Goal: Transaction & Acquisition: Purchase product/service

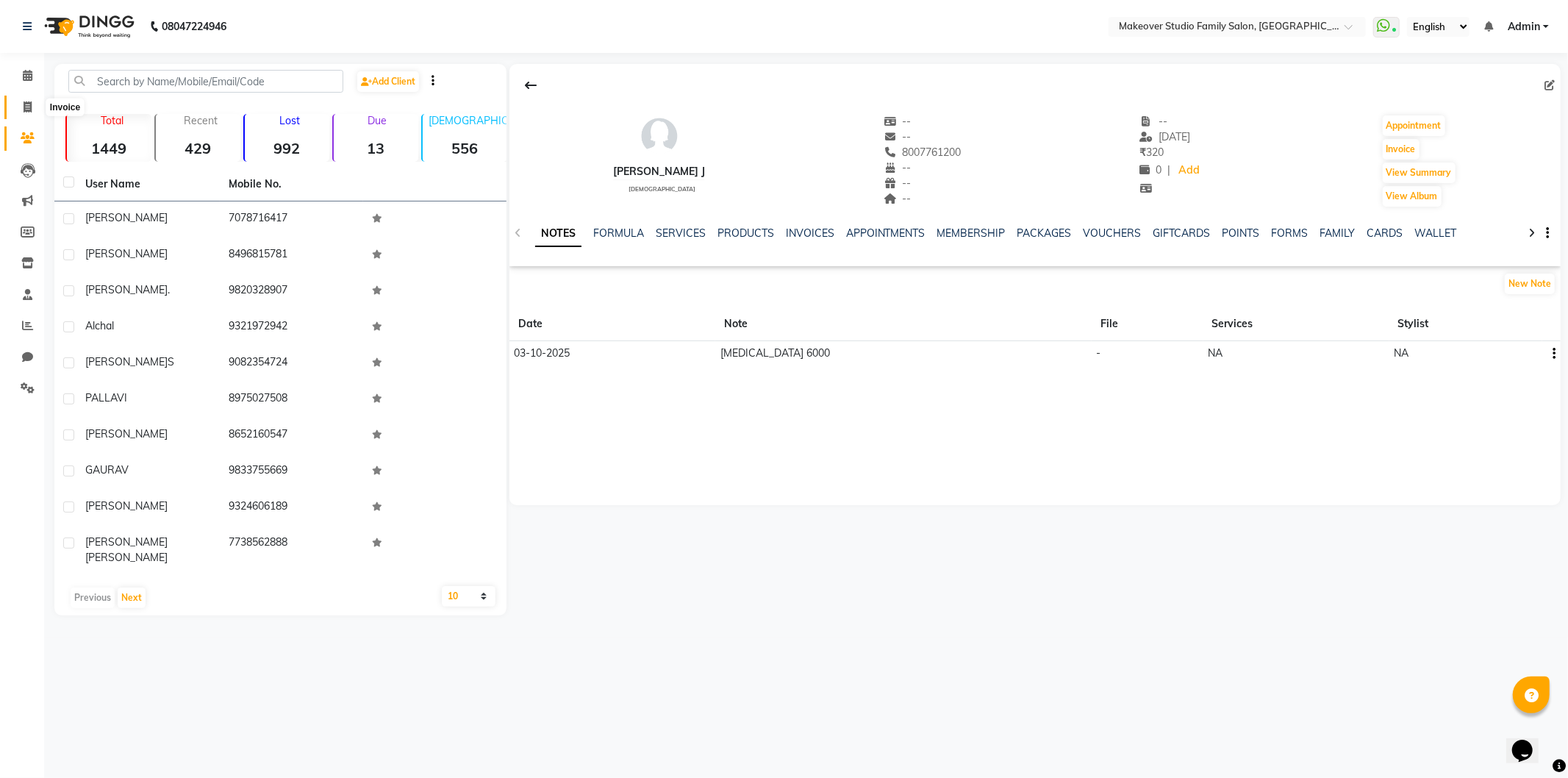
click at [20, 99] on span at bounding box center [28, 107] width 26 height 17
select select "6089"
select select "service"
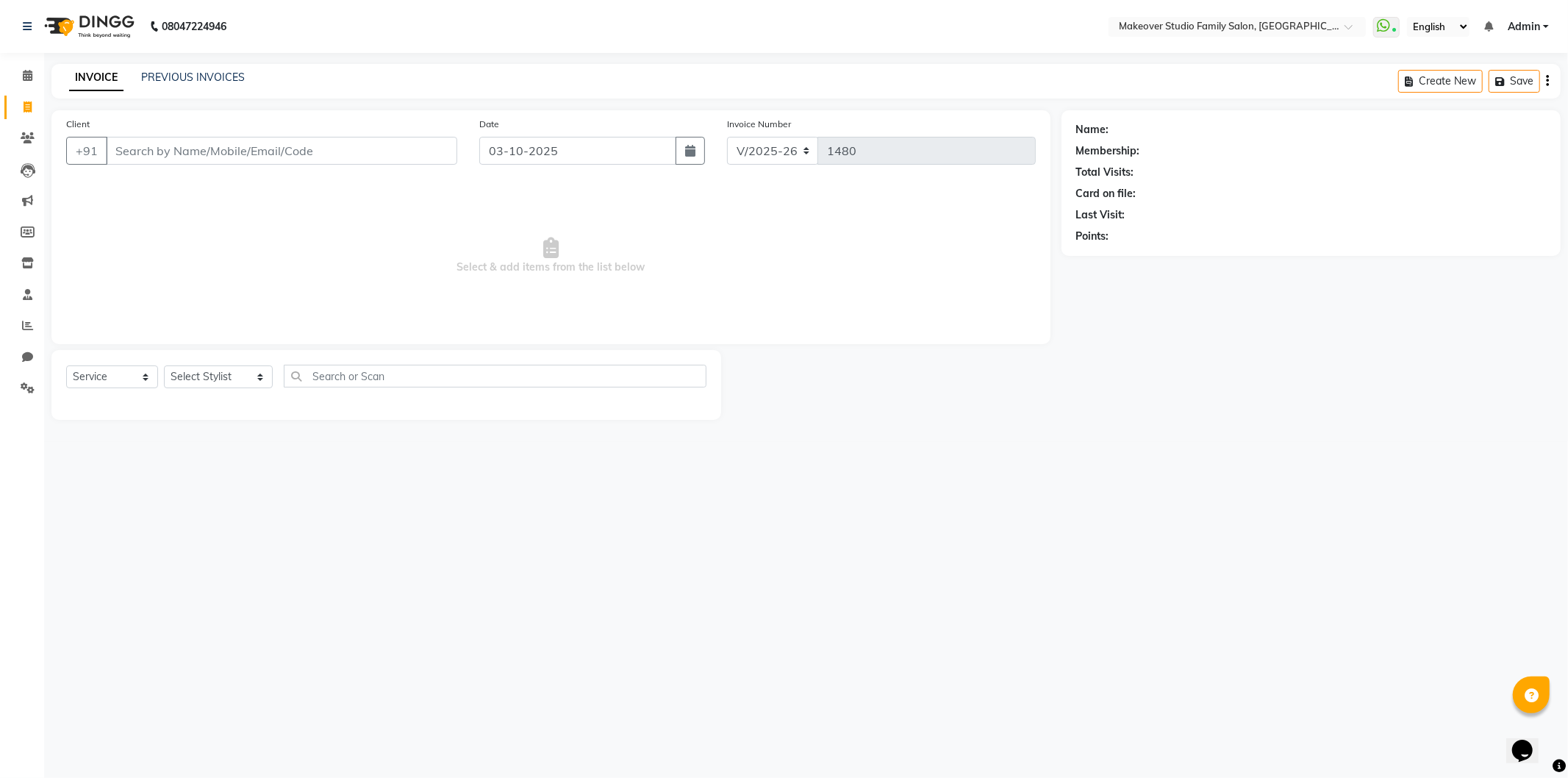
click at [217, 346] on div "Client +91 Date [DATE] Invoice Number V/2025 V/[PHONE_NUMBER] Select & add item…" at bounding box center [550, 264] width 1021 height 309
click at [201, 370] on select "Select Stylist Aditya Ajar Akash [PERSON_NAME] Divya [PERSON_NAME] [PERSON_NAME…" at bounding box center [218, 376] width 109 height 23
select select "91460"
click at [164, 366] on select "Select Stylist Aditya Ajar Akash [PERSON_NAME] Divya [PERSON_NAME] [PERSON_NAME…" at bounding box center [218, 376] width 109 height 23
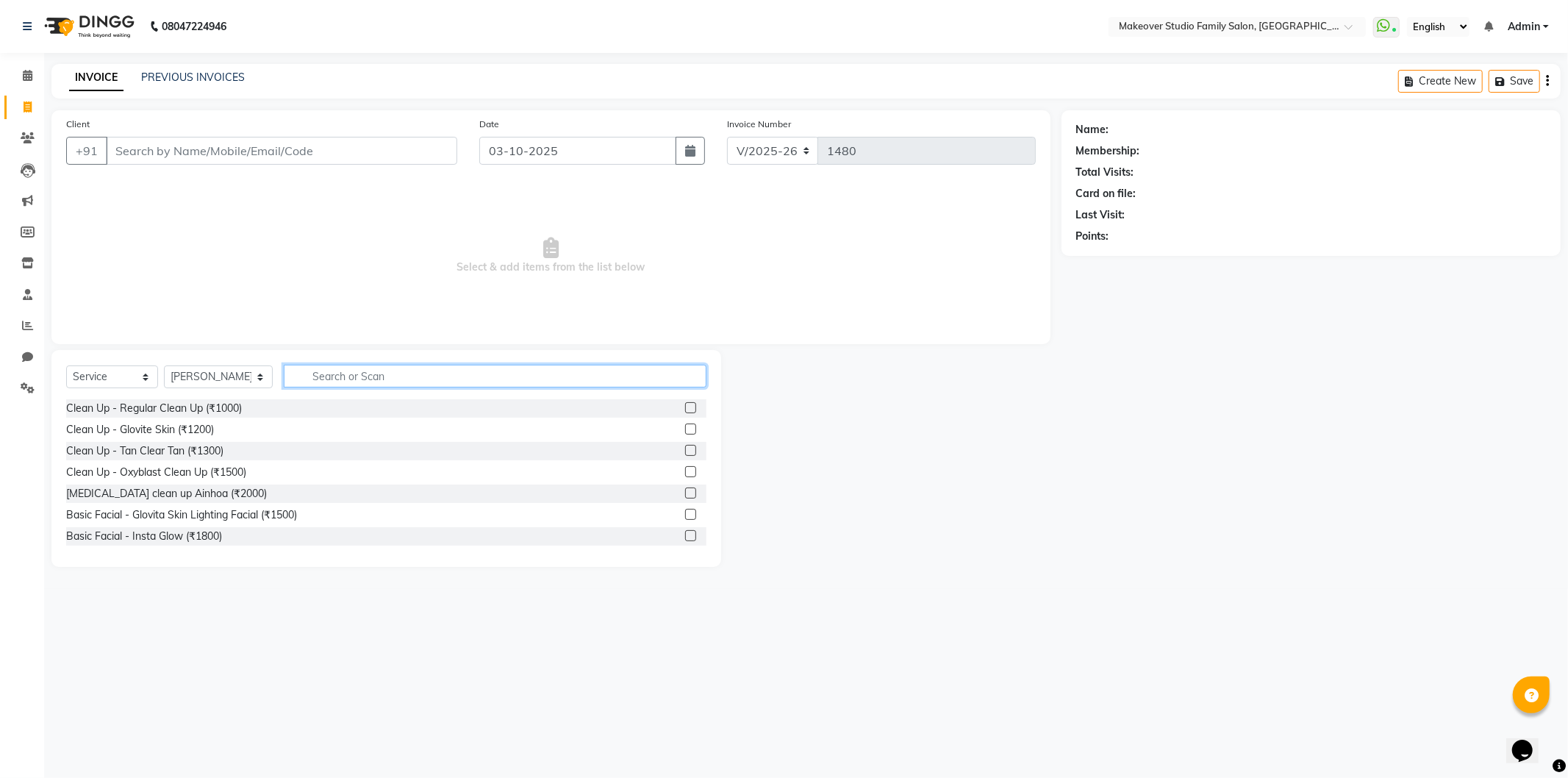
drag, startPoint x: 349, startPoint y: 384, endPoint x: 0, endPoint y: 445, distance: 354.3
click at [346, 384] on input "text" at bounding box center [495, 375] width 422 height 23
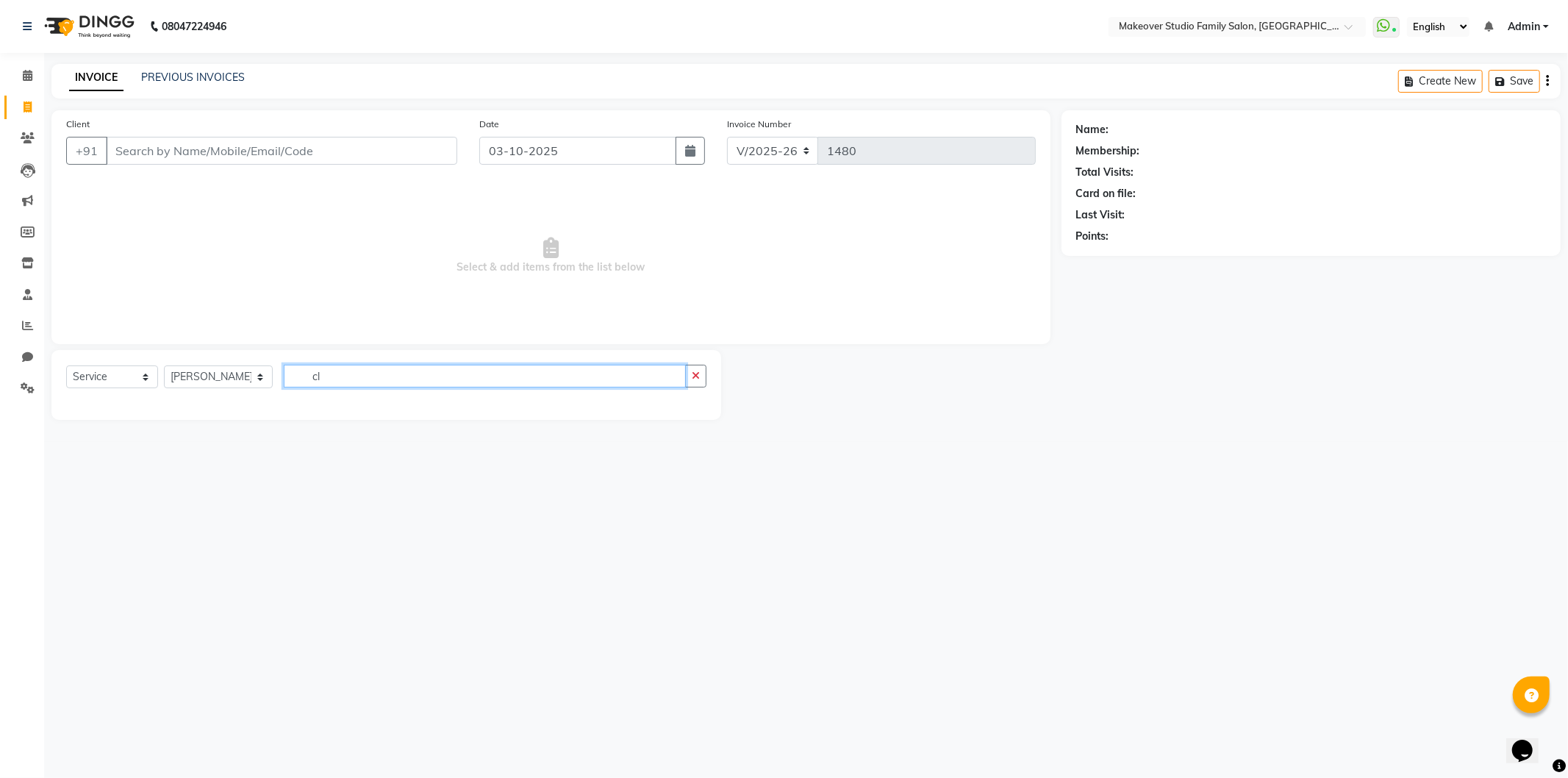
type input "c"
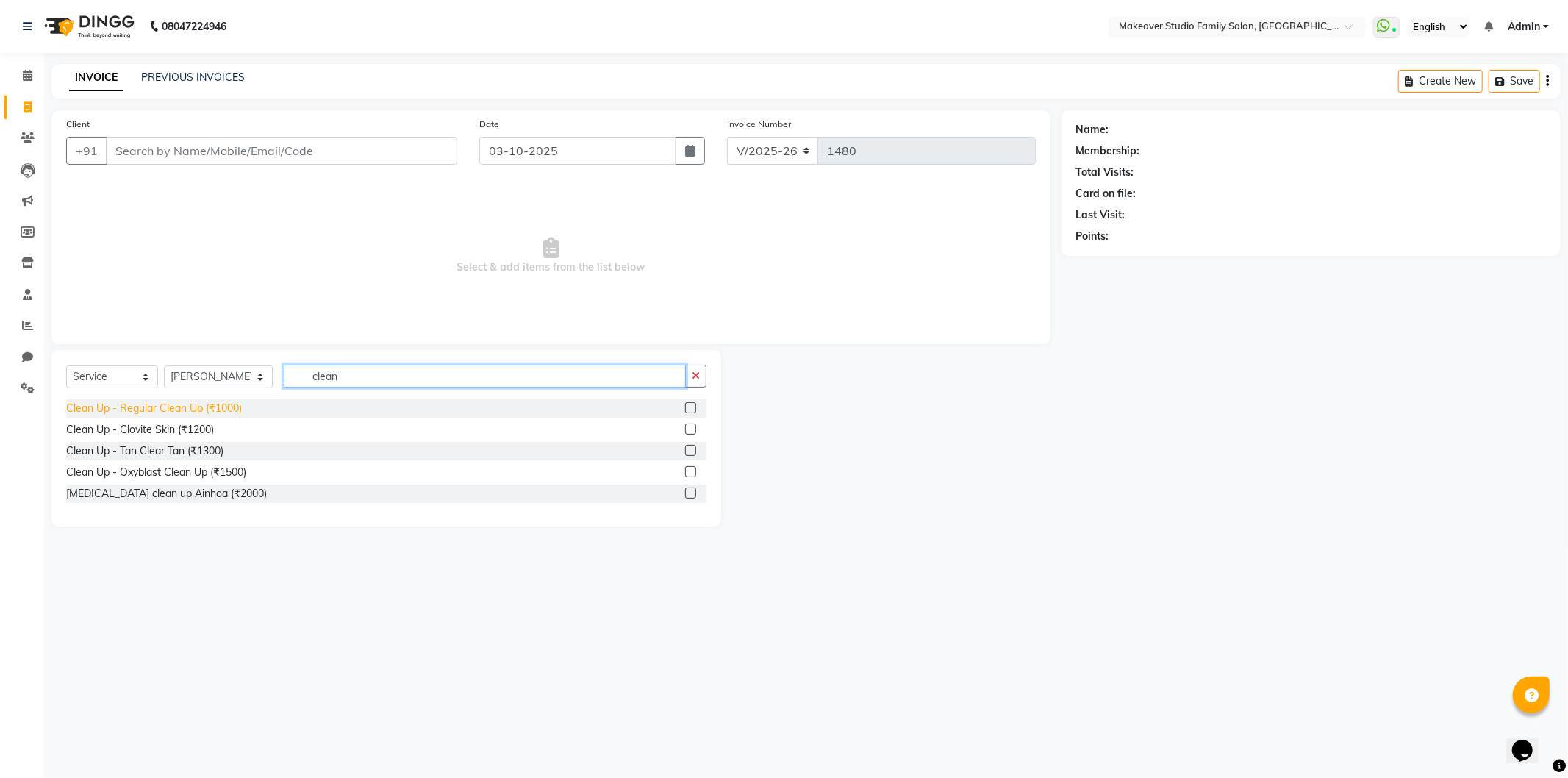
type input "clean"
click at [157, 402] on div "Clean Up - Regular Clean Up (₹1000)" at bounding box center [153, 409] width 176 height 16
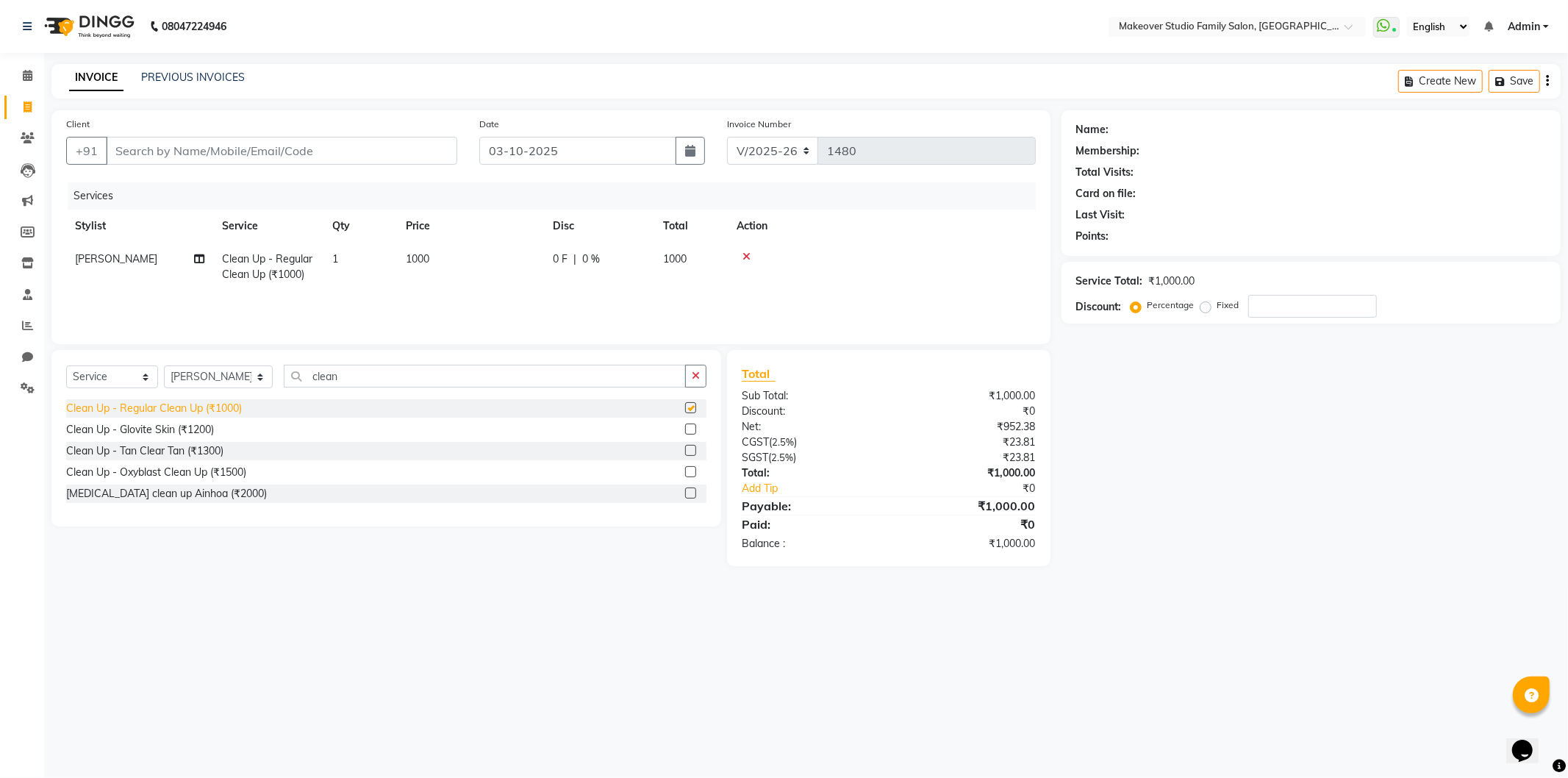
checkbox input "false"
drag, startPoint x: 331, startPoint y: 375, endPoint x: 214, endPoint y: 399, distance: 119.4
click at [214, 399] on div "Select Service Product Membership Package Voucher Prepaid Gift Card Select Styl…" at bounding box center [386, 381] width 641 height 34
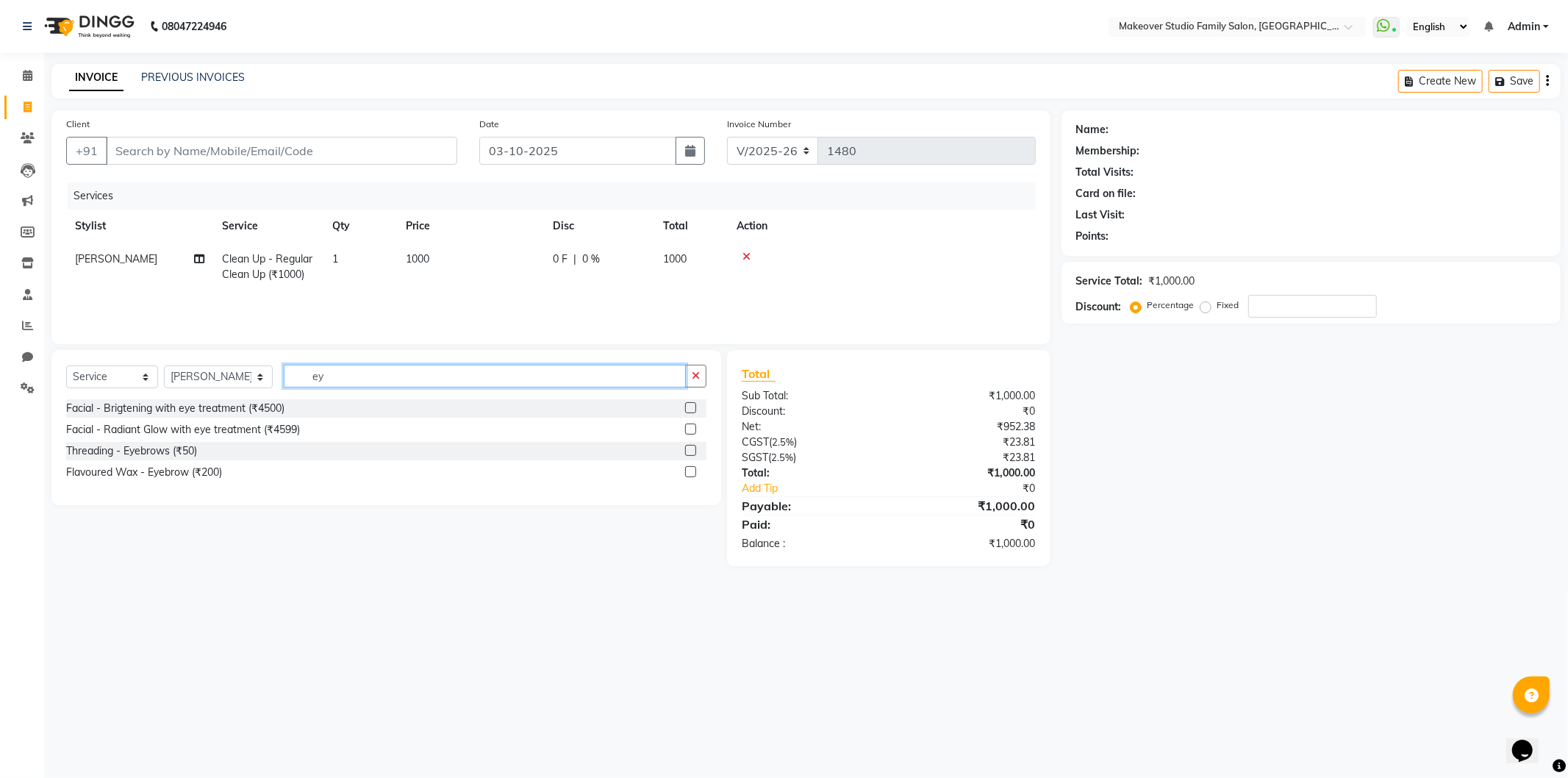
type input "e"
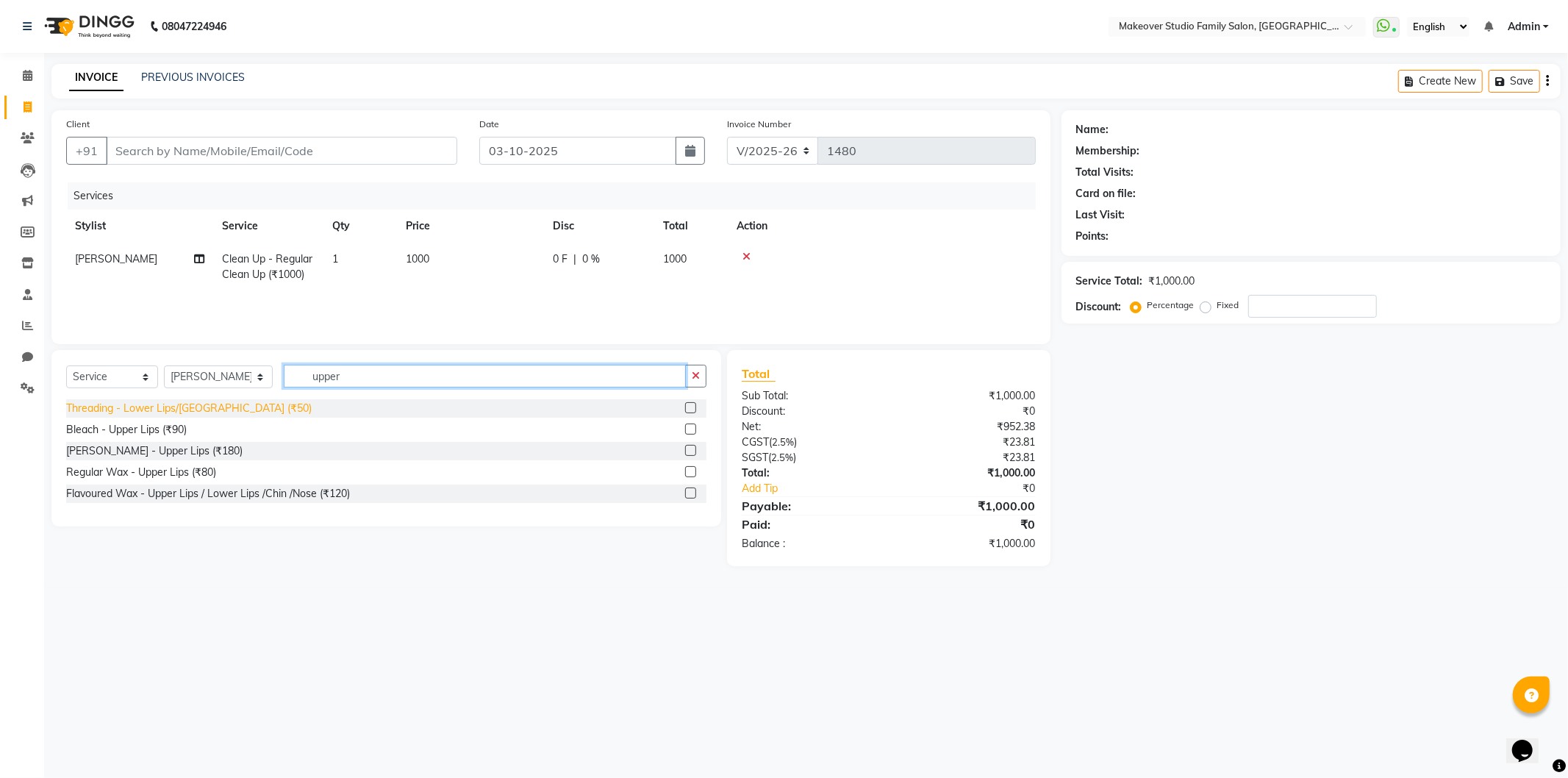
type input "upper"
click at [247, 415] on div "Threading - Lower Lips/[GEOGRAPHIC_DATA] (₹50)" at bounding box center [189, 409] width 246 height 16
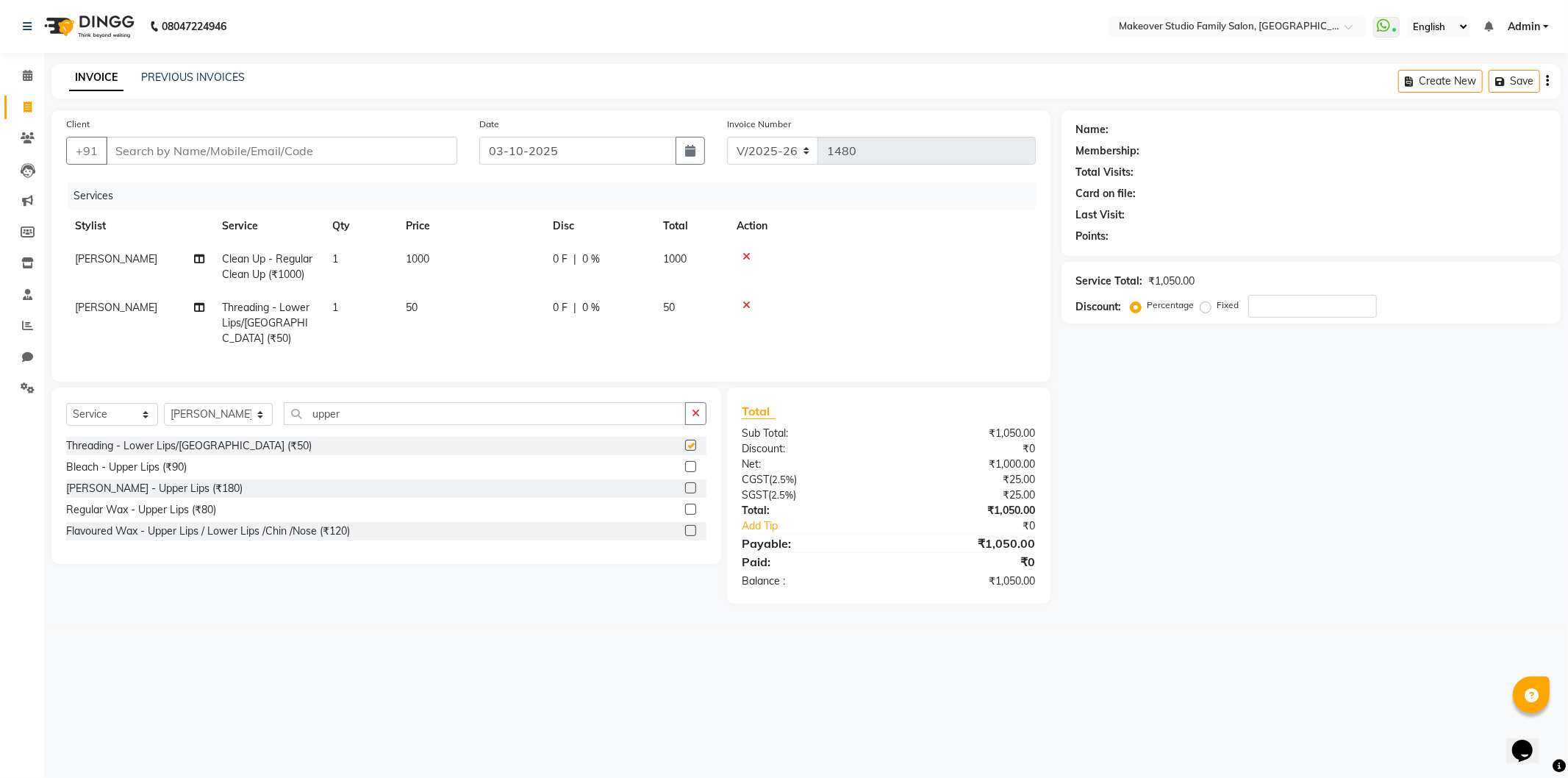
checkbox input "false"
drag, startPoint x: 347, startPoint y: 430, endPoint x: 195, endPoint y: 419, distance: 152.4
click at [195, 419] on div "Select Service Product Membership Package Voucher Prepaid Gift Card Select Styl…" at bounding box center [386, 418] width 641 height 34
type input "u"
type input "upper"
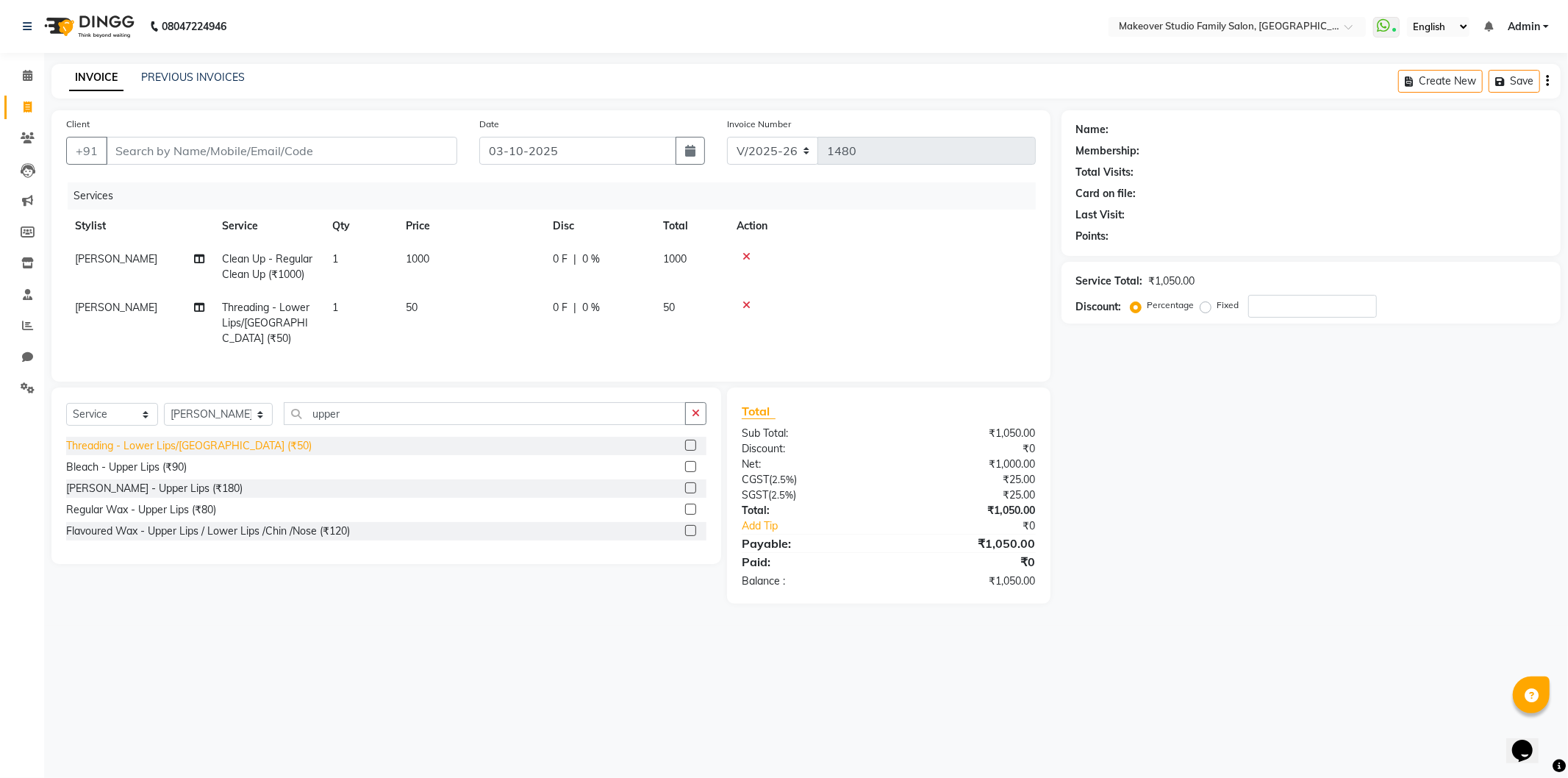
click at [207, 454] on div "Threading - Lower Lips/[GEOGRAPHIC_DATA] (₹50)" at bounding box center [189, 446] width 246 height 16
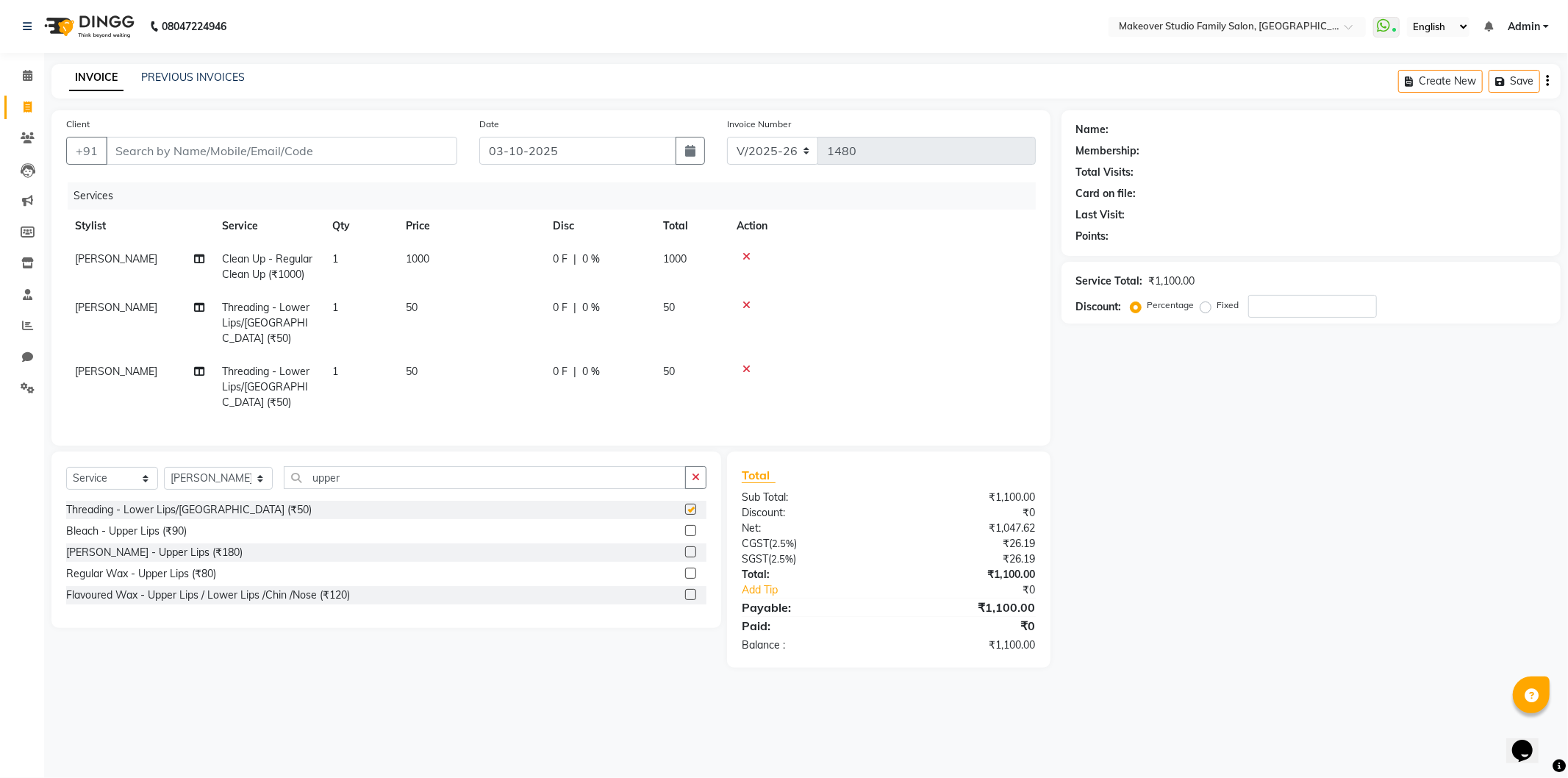
checkbox input "false"
click at [578, 261] on div "0 F | 0 %" at bounding box center [599, 259] width 92 height 16
select select "91460"
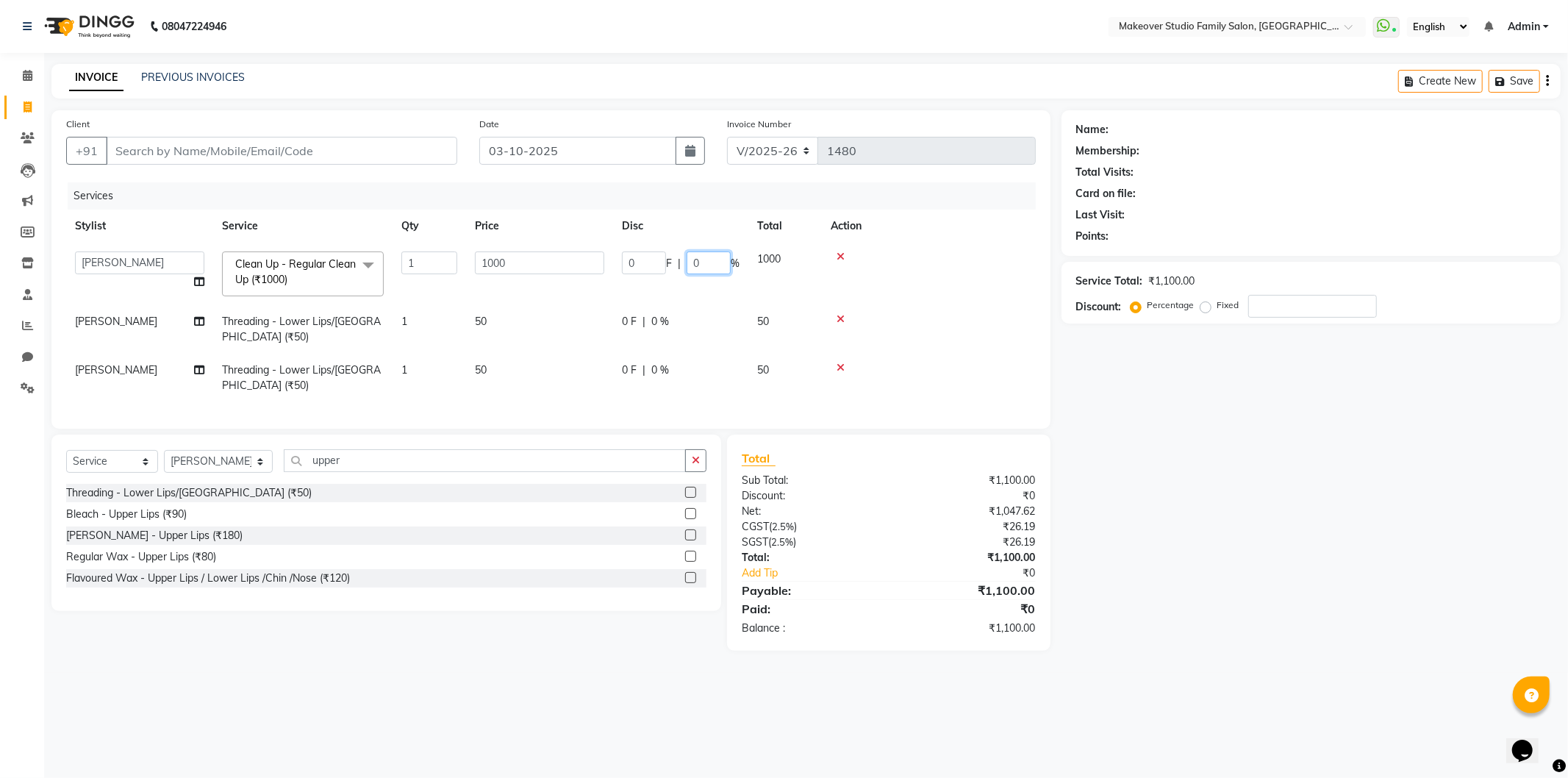
drag, startPoint x: 686, startPoint y: 257, endPoint x: 636, endPoint y: 248, distance: 50.8
click at [636, 248] on td "0 F | 0 %" at bounding box center [681, 274] width 136 height 63
type input "25"
click at [1342, 467] on div "Name: Membership: Total Visits: Card on file: Last Visit: Points: Service Total…" at bounding box center [1316, 380] width 510 height 540
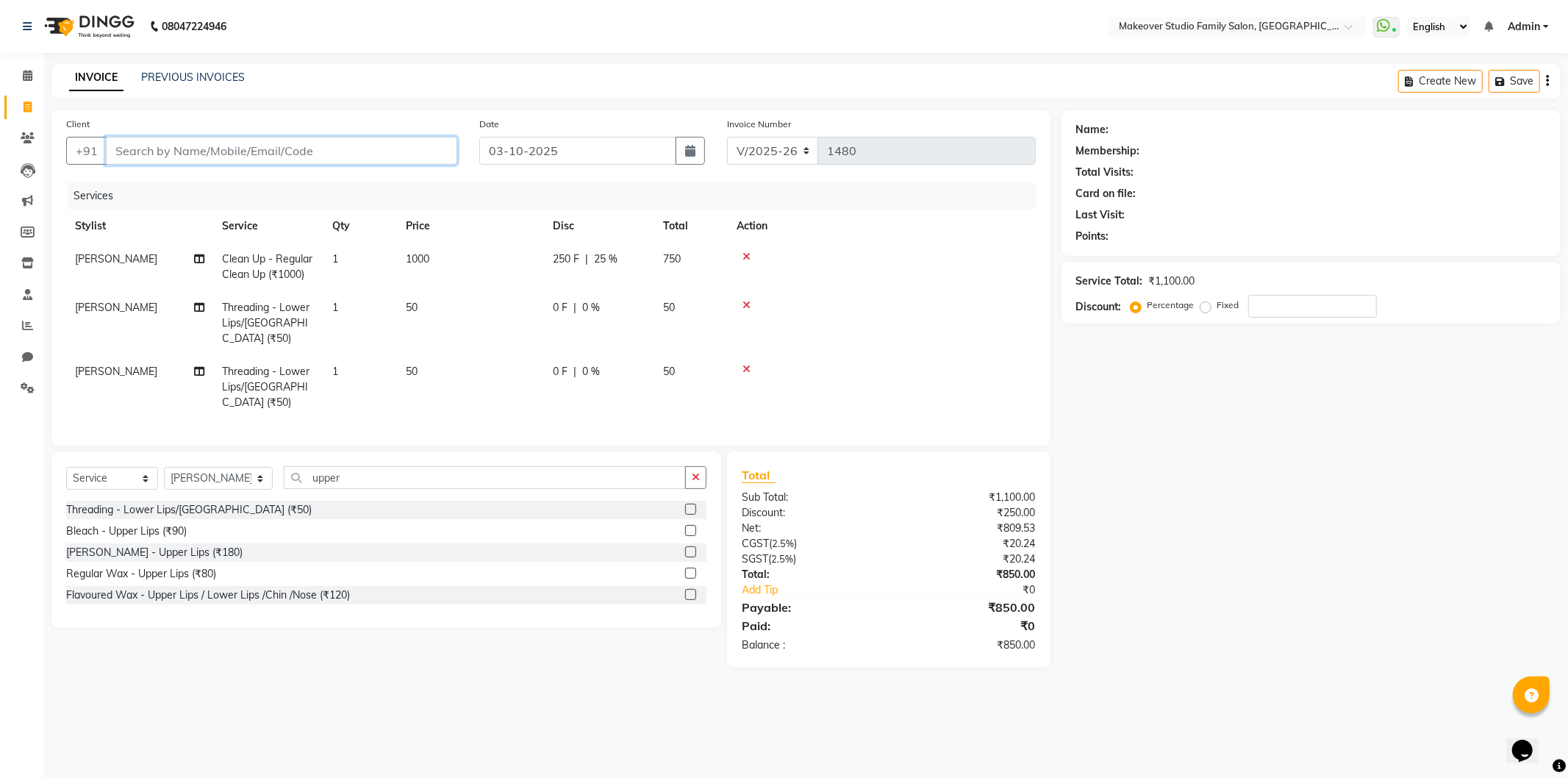
click at [413, 153] on input "Client" at bounding box center [282, 150] width 352 height 28
type input "8"
type input "0"
type input "8433690670"
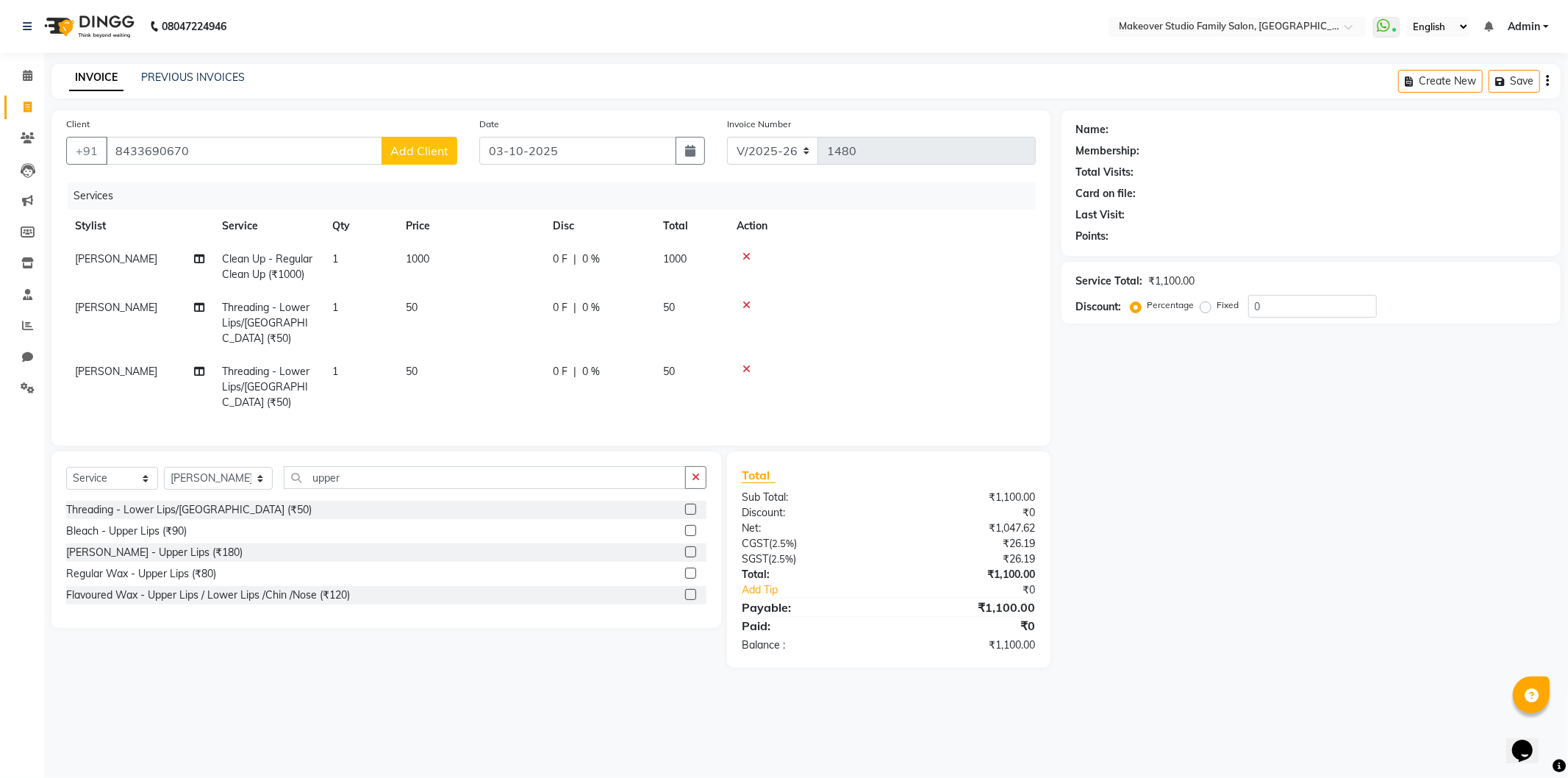
click at [436, 131] on div "Client +91 8433690670 Add Client" at bounding box center [261, 145] width 414 height 60
click at [451, 154] on button "Add Client" at bounding box center [419, 150] width 76 height 28
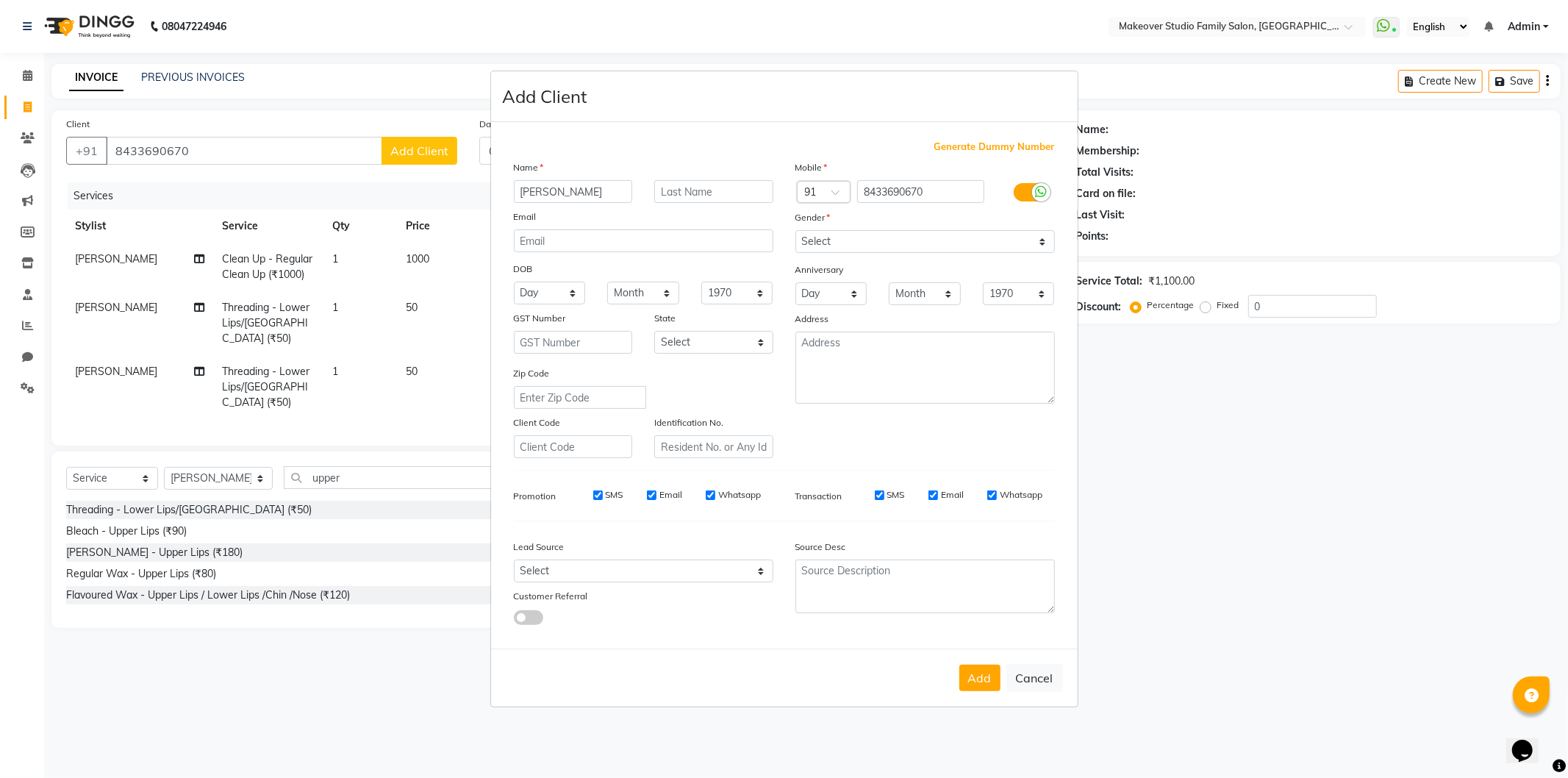
type input "Mina"
click at [827, 231] on select "Select Male Female Other Prefer Not To Say" at bounding box center [925, 241] width 259 height 23
select select "female"
click at [796, 230] on select "Select Male Female Other Prefer Not To Say" at bounding box center [925, 241] width 259 height 23
click at [972, 685] on button "Add" at bounding box center [980, 677] width 41 height 27
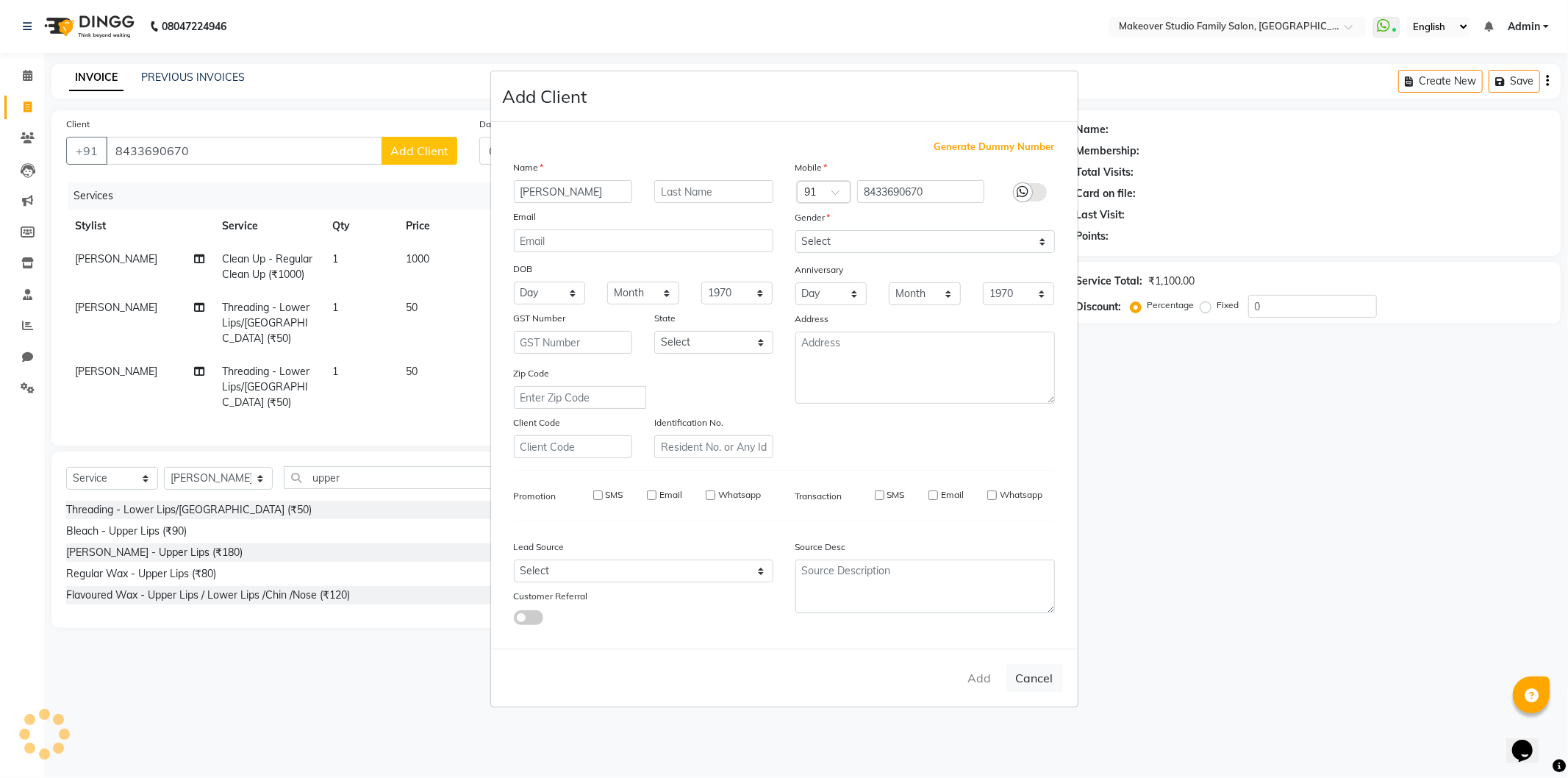
select select
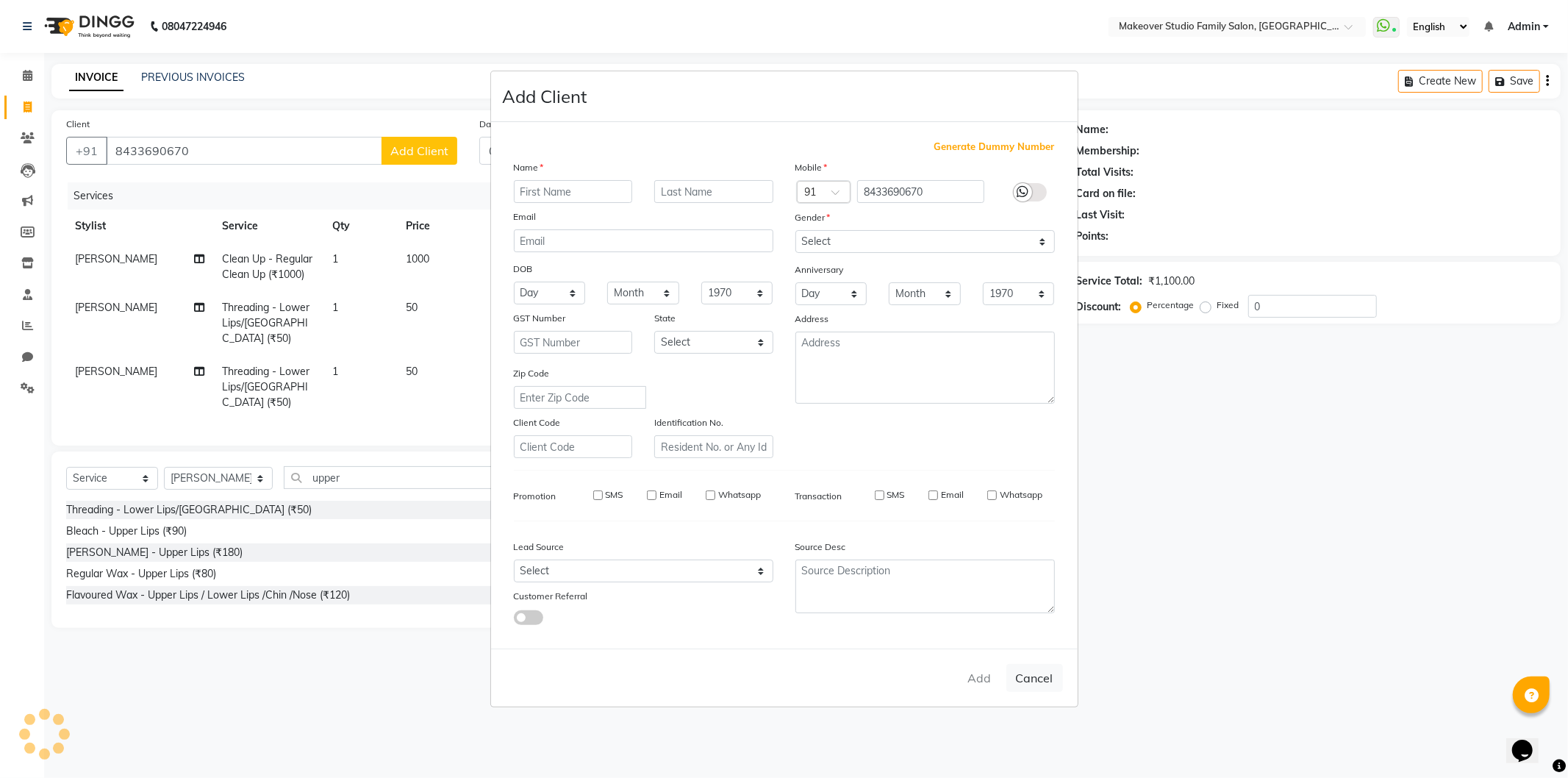
select select
checkbox input "false"
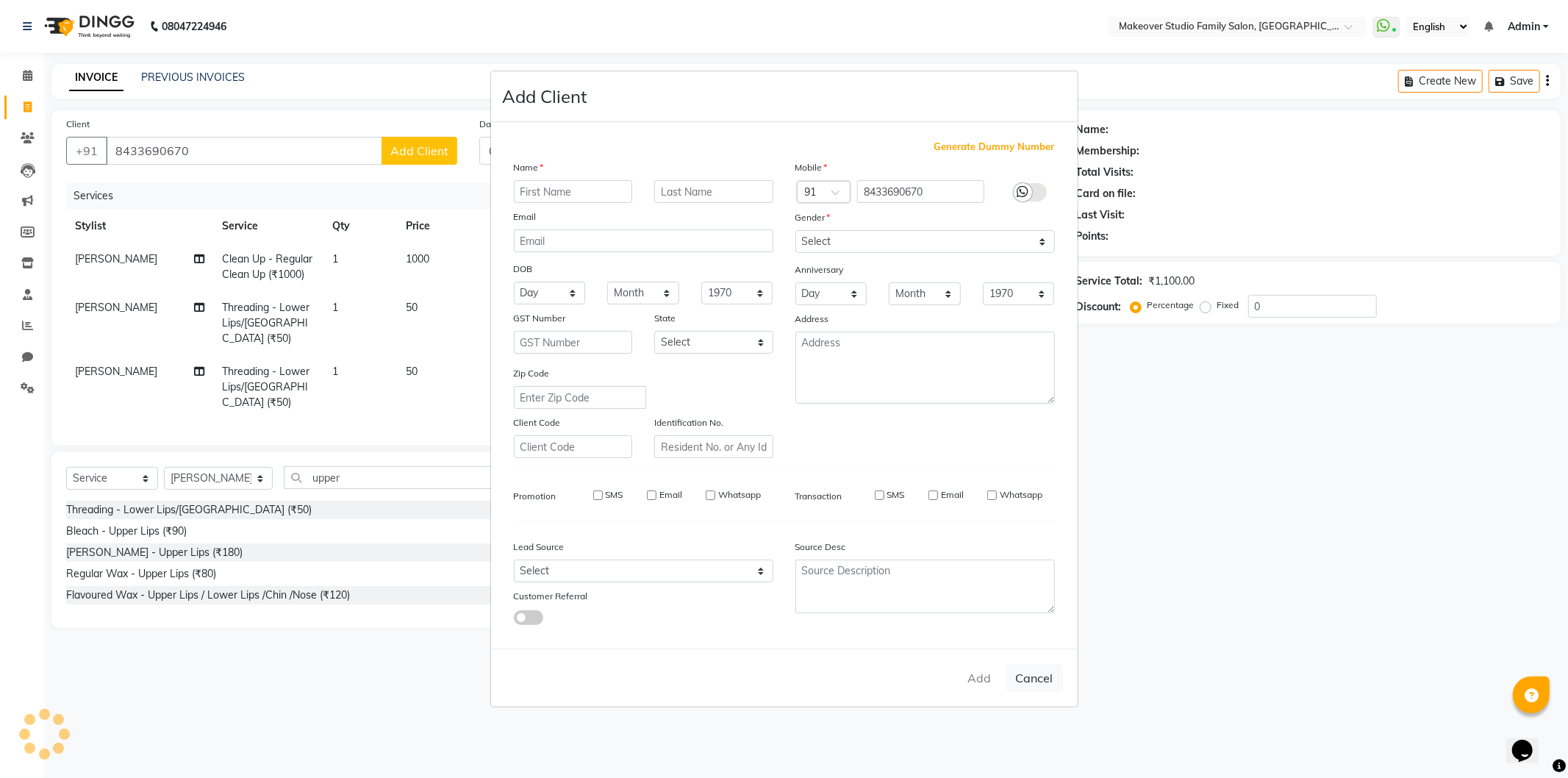
checkbox input "false"
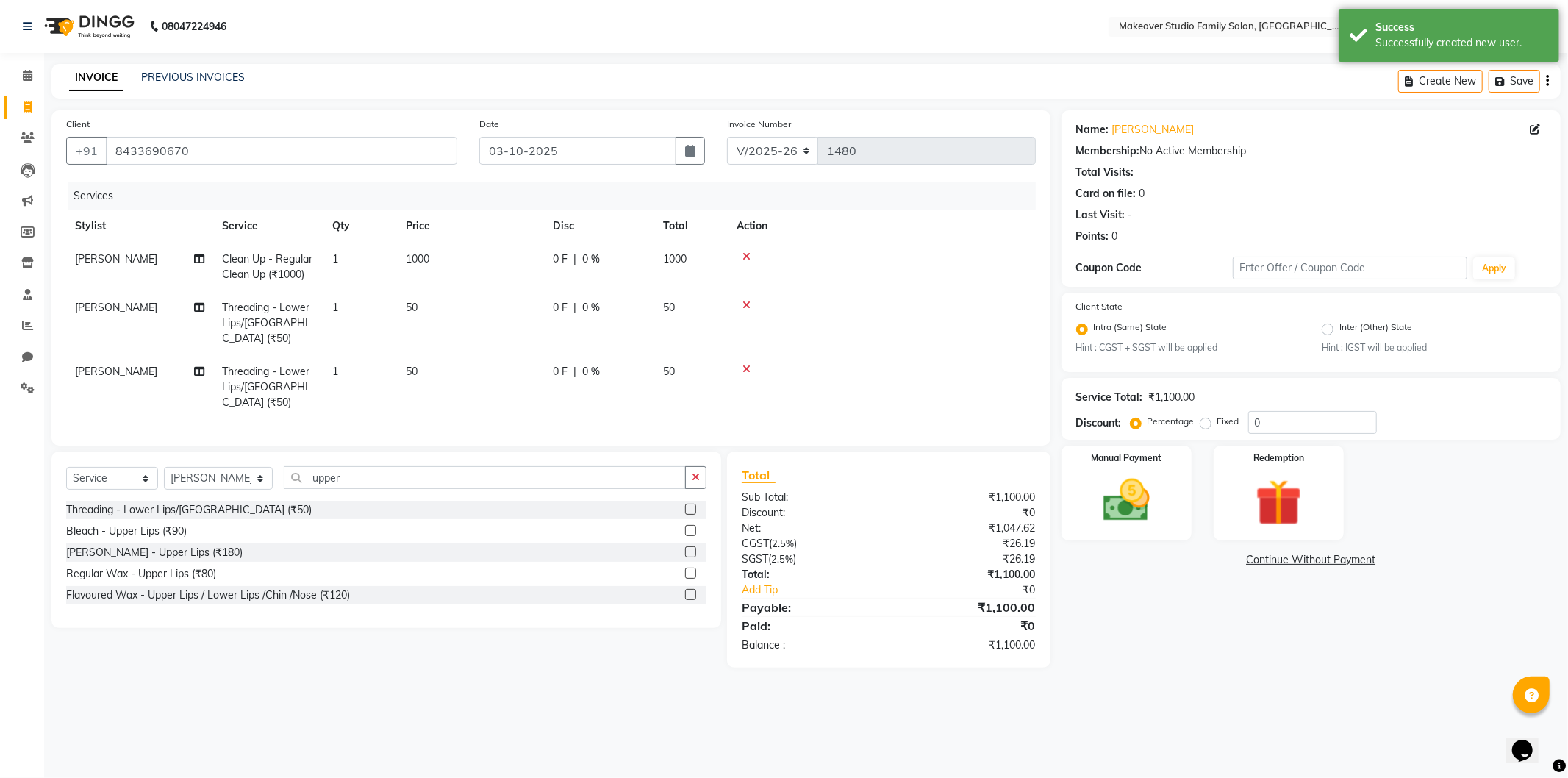
click at [607, 258] on div "0 F | 0 %" at bounding box center [599, 259] width 92 height 16
select select "91460"
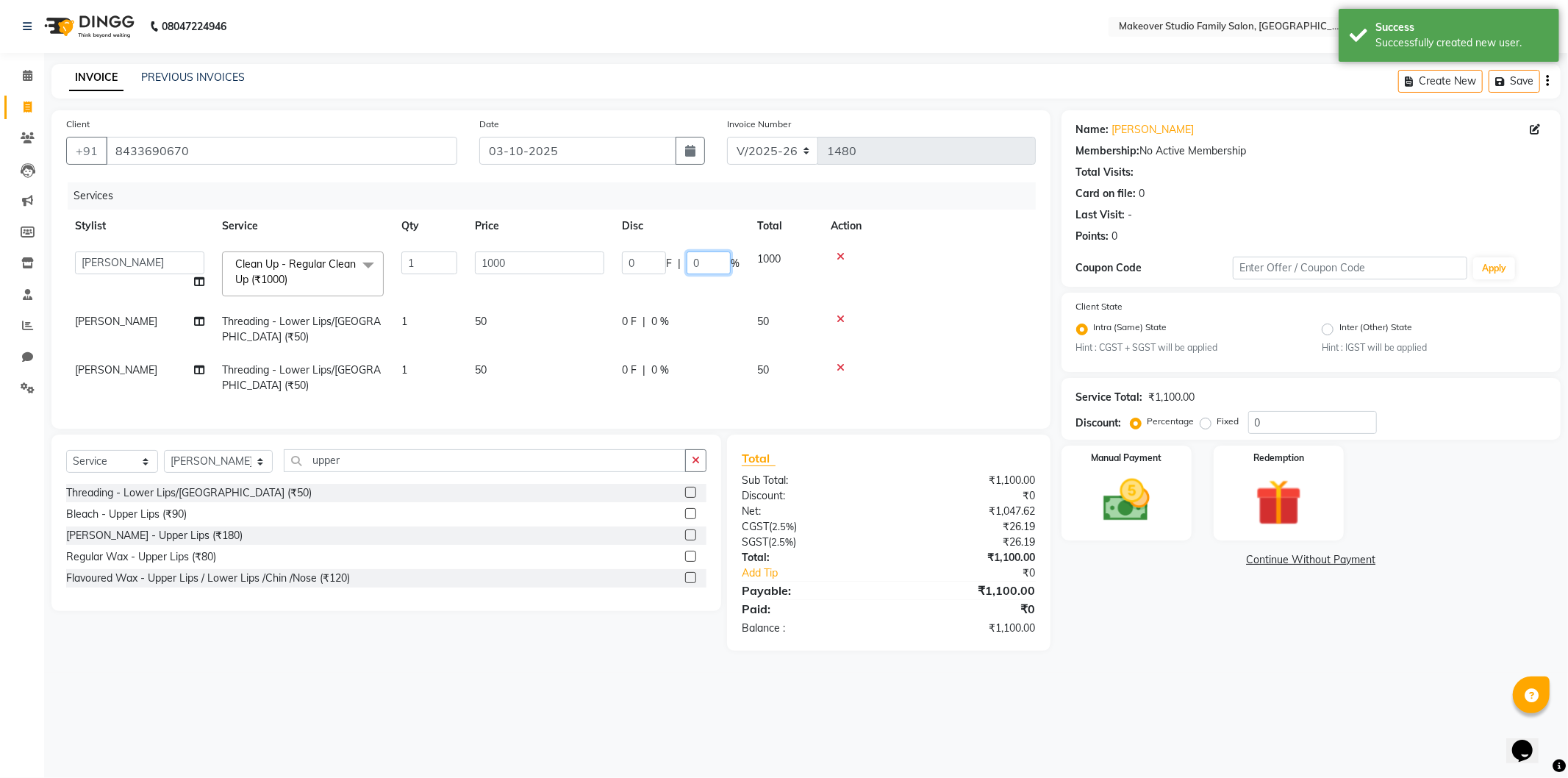
drag, startPoint x: 705, startPoint y: 263, endPoint x: 635, endPoint y: 274, distance: 70.9
click at [635, 274] on td "0 F | 0 %" at bounding box center [681, 274] width 136 height 63
type input "25"
click at [1152, 620] on div "Name: Mina Membership: No Active Membership Total Visits: Card on file: 0 Last …" at bounding box center [1316, 380] width 510 height 540
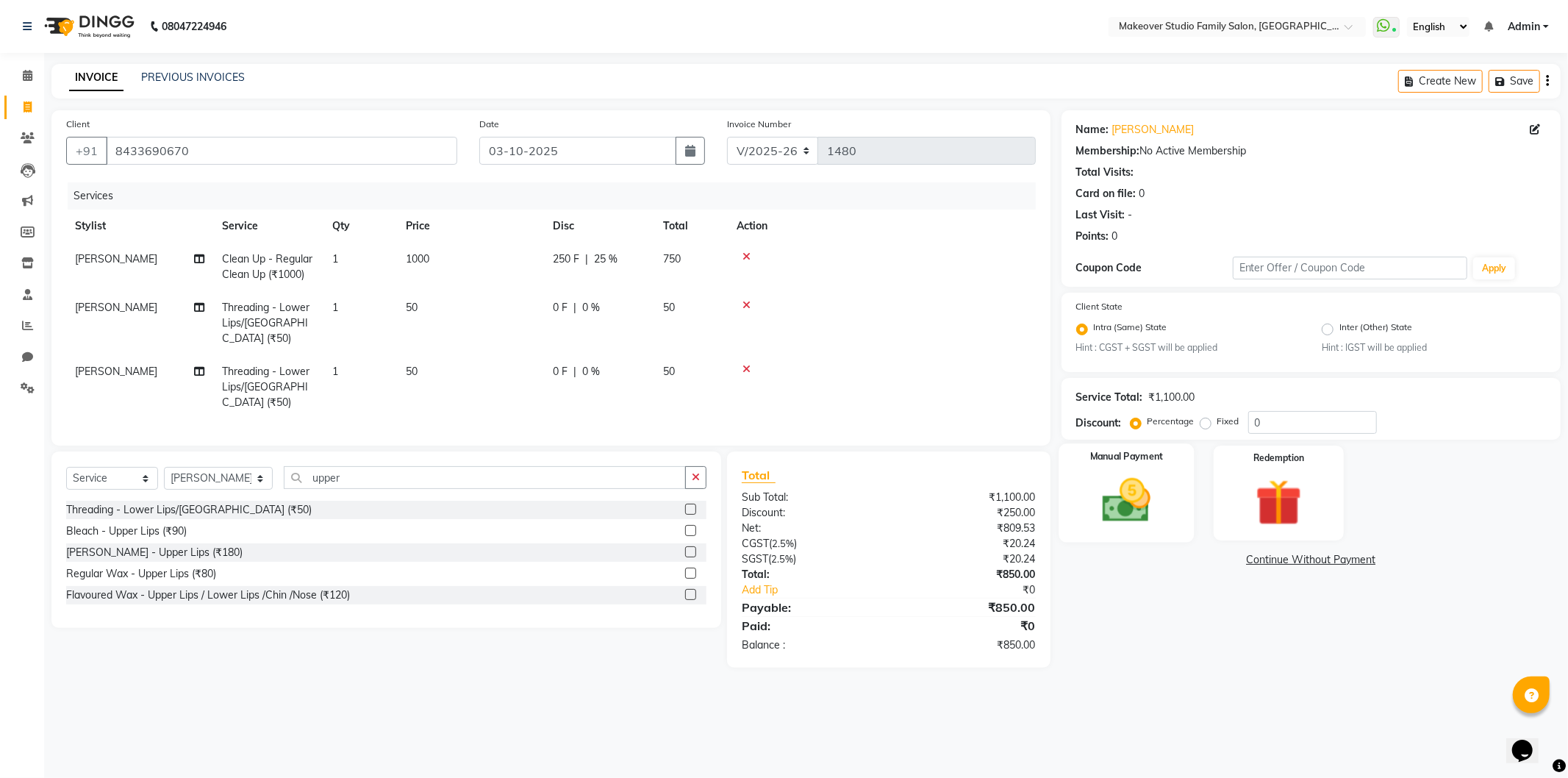
click at [1163, 510] on img at bounding box center [1127, 500] width 79 height 56
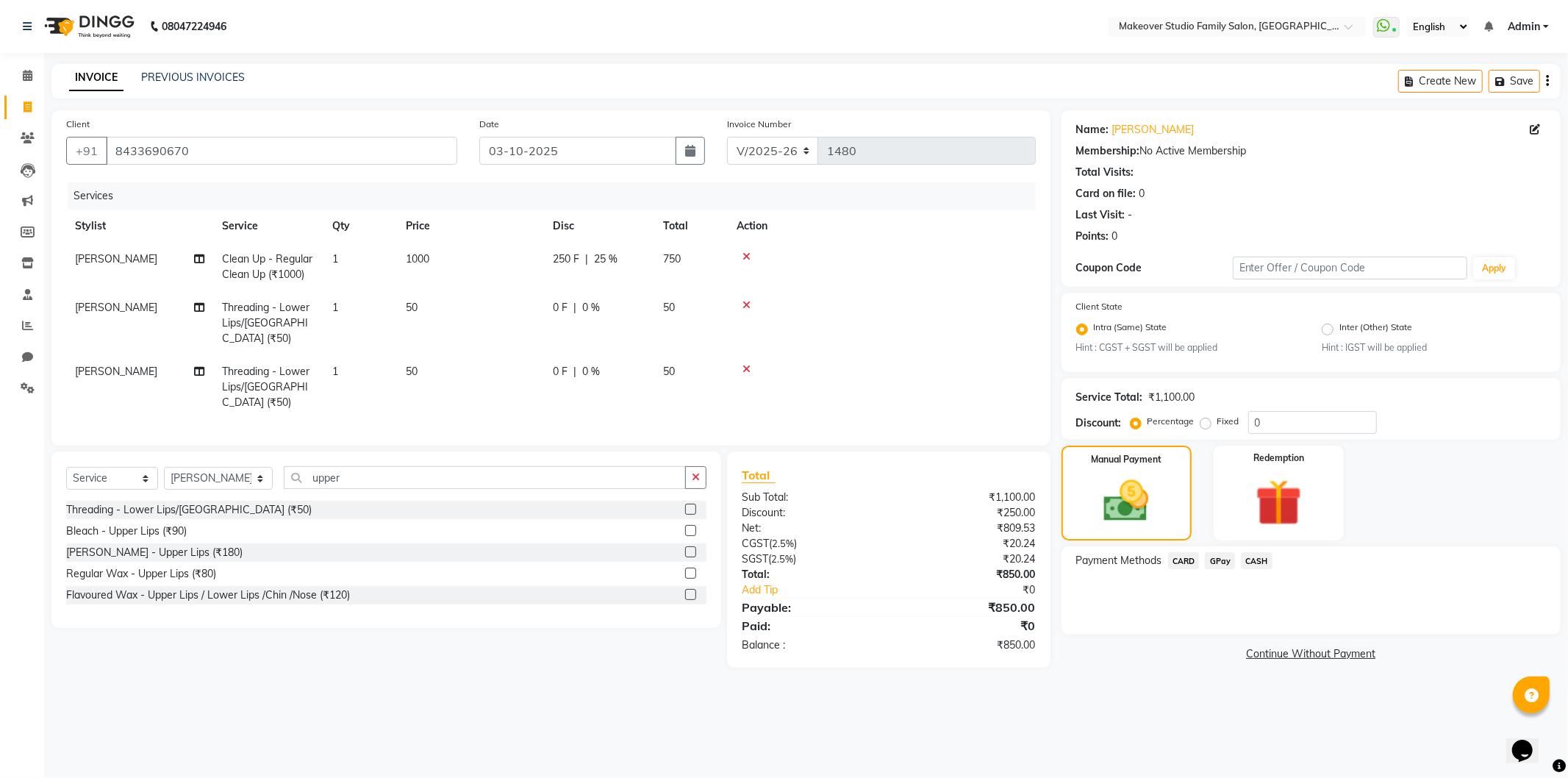
click at [1221, 563] on span "GPay" at bounding box center [1220, 560] width 30 height 17
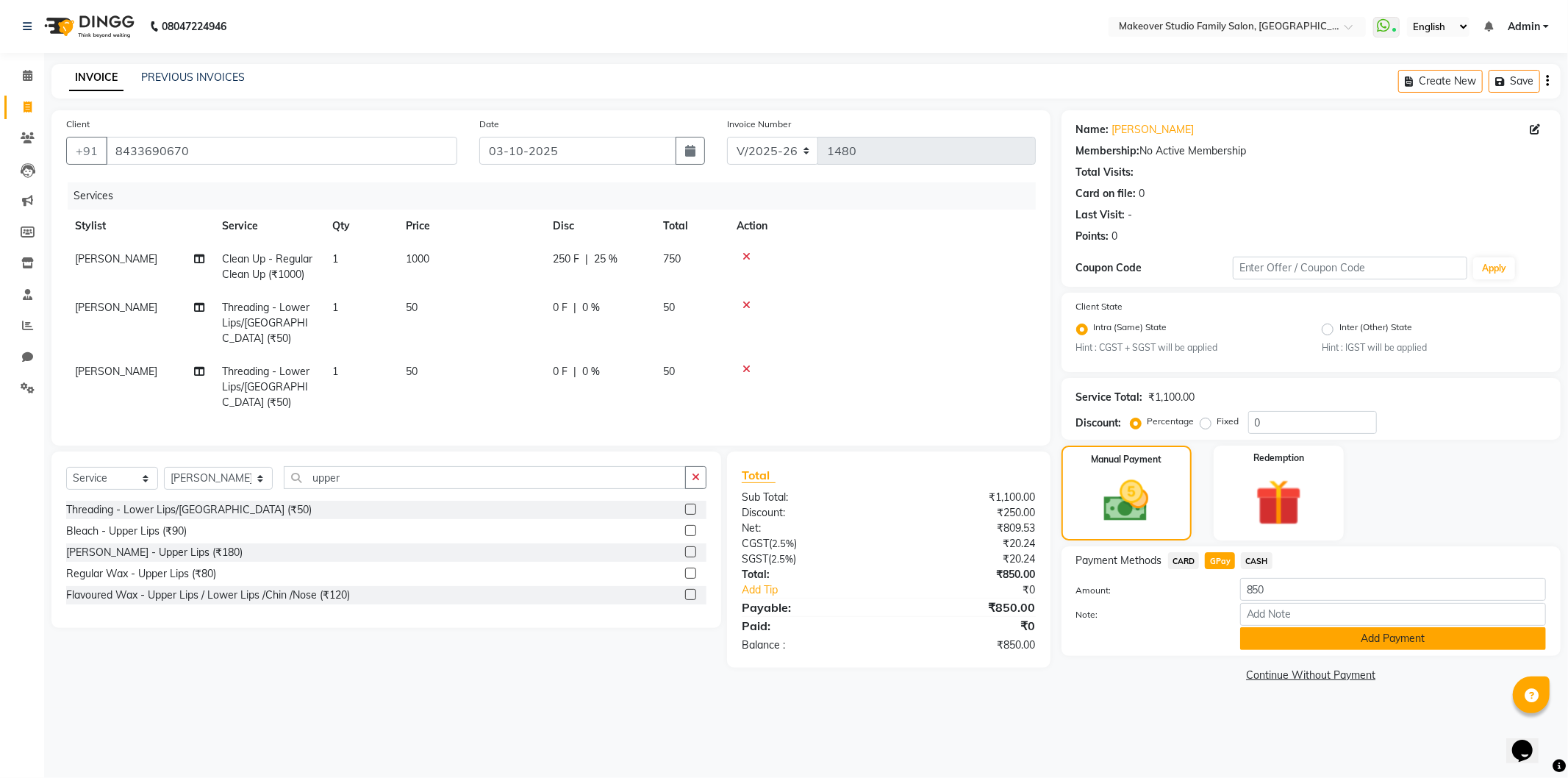
click at [1299, 639] on button "Add Payment" at bounding box center [1392, 638] width 306 height 23
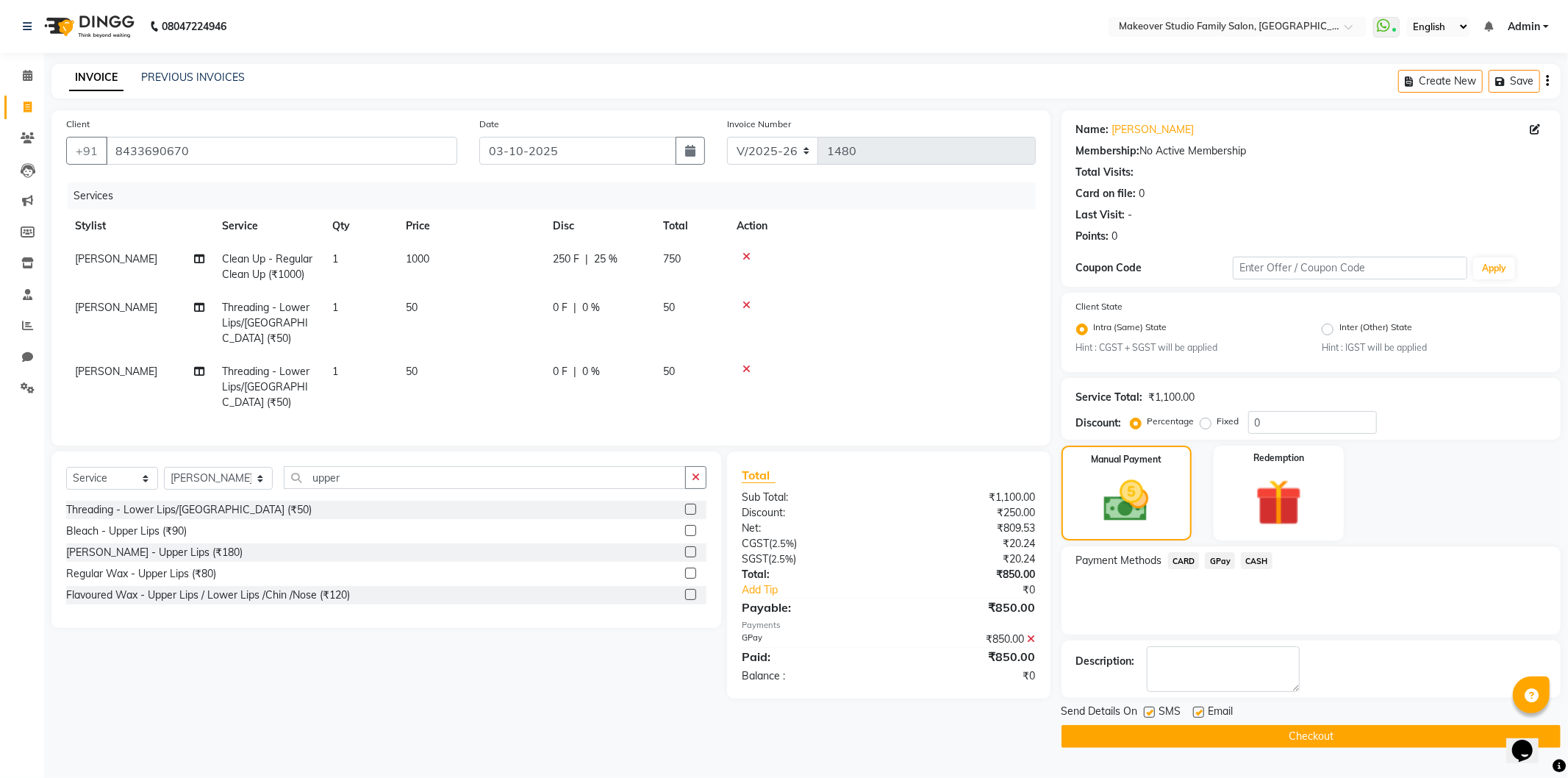
click at [1310, 732] on button "Checkout" at bounding box center [1312, 736] width 499 height 23
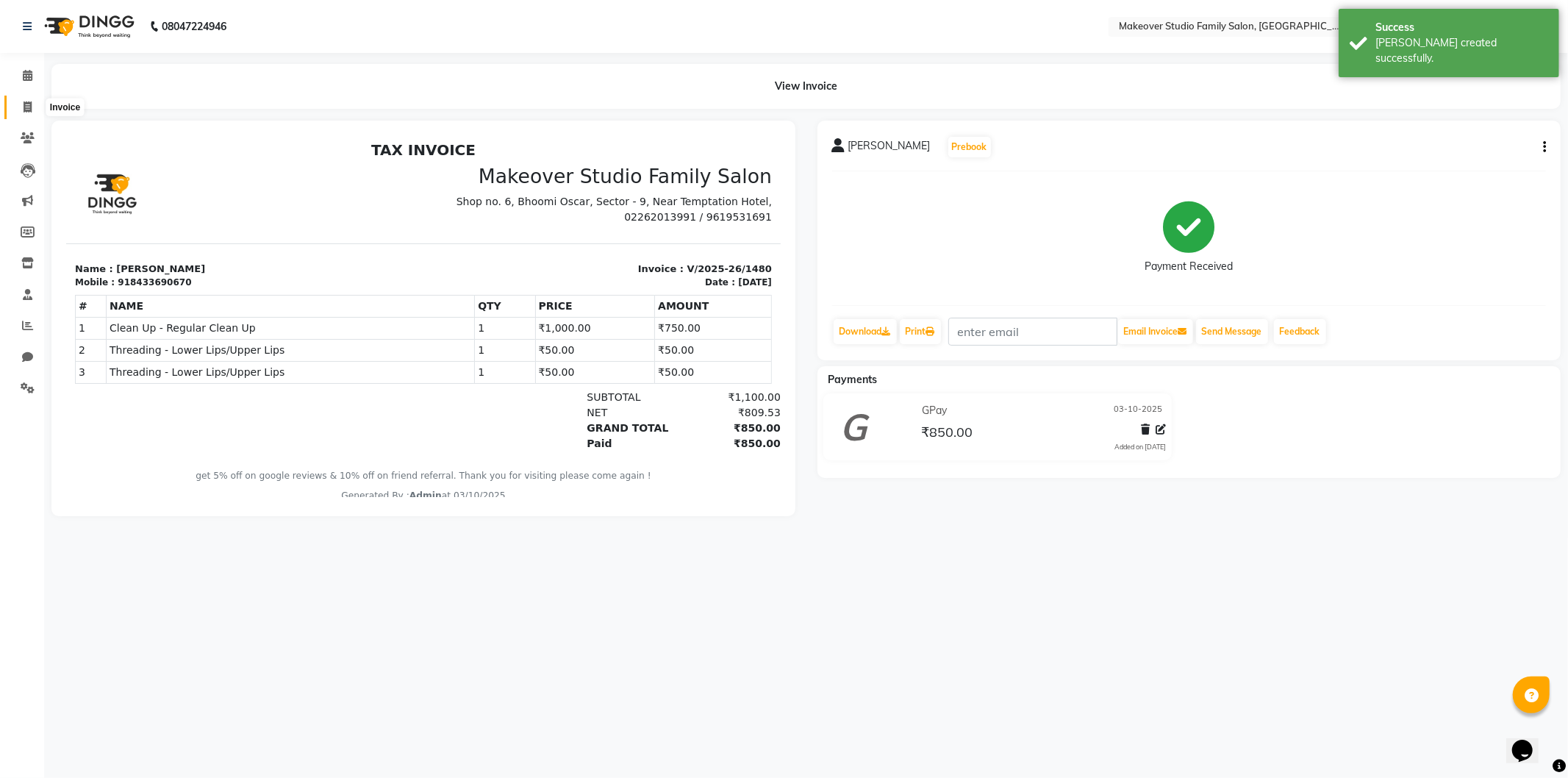
click at [29, 105] on icon at bounding box center [28, 106] width 8 height 11
select select "6089"
select select "service"
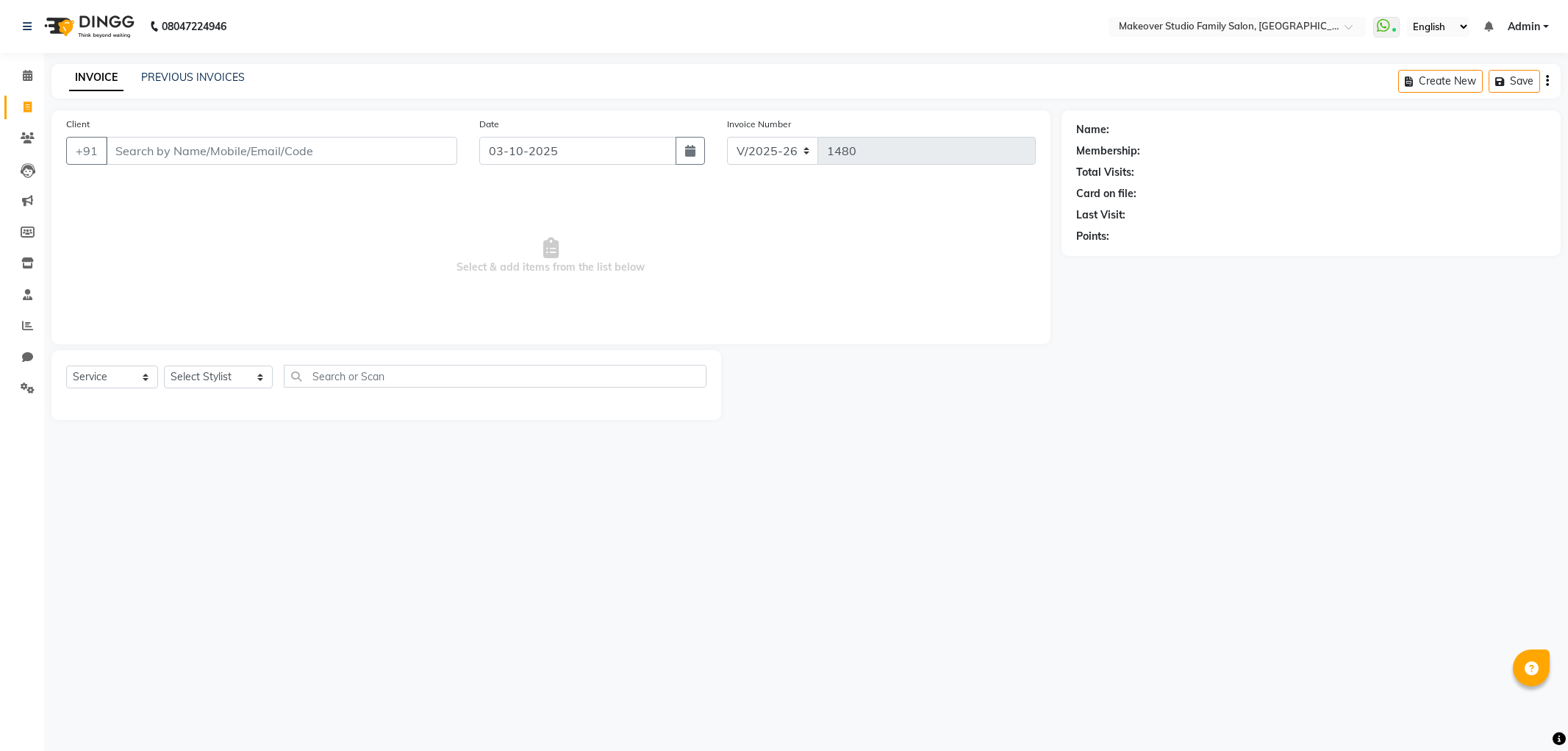
select select "6089"
select select "service"
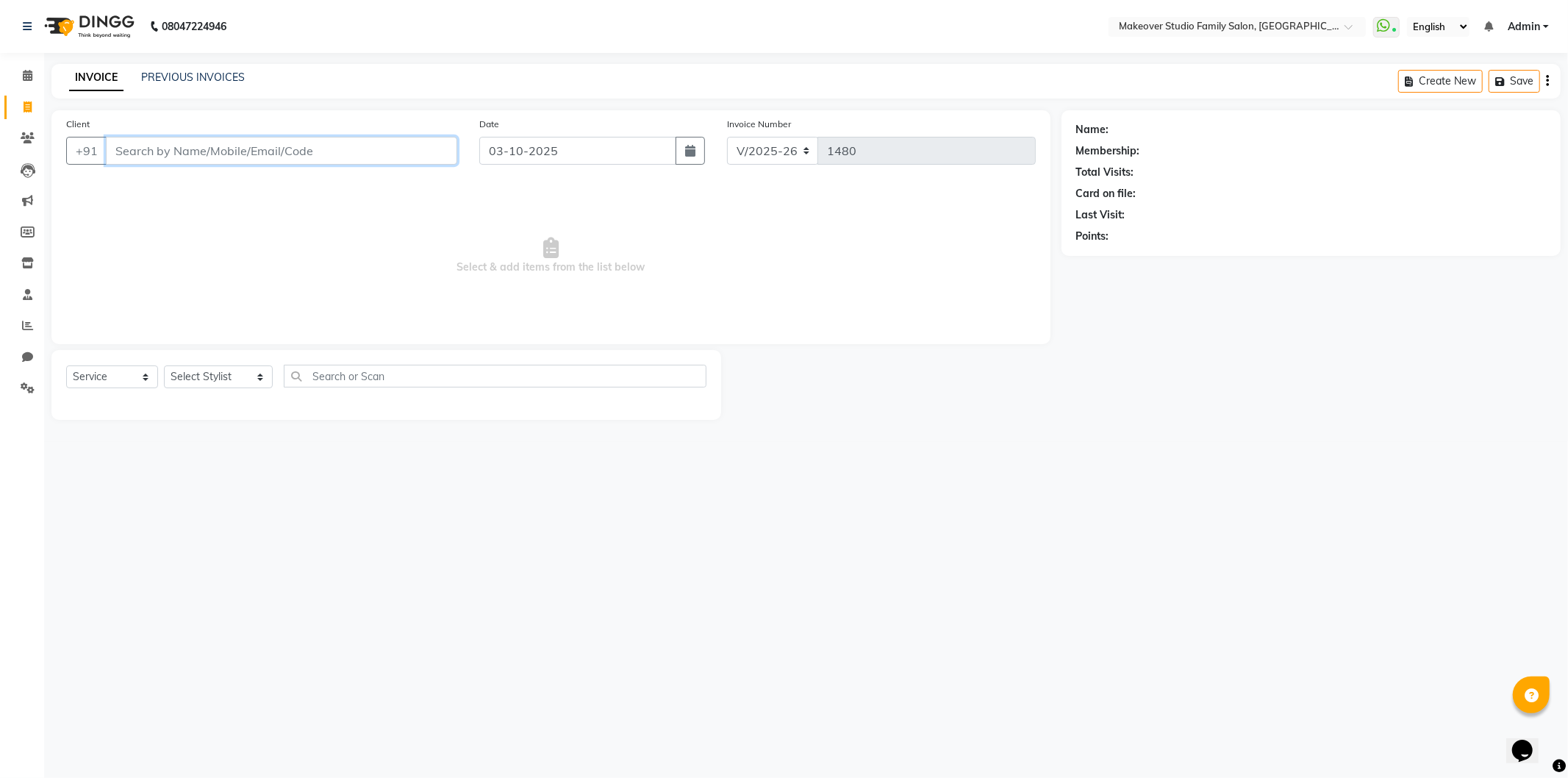
click at [159, 153] on input "Client" at bounding box center [282, 150] width 352 height 28
click at [180, 138] on input "Client" at bounding box center [282, 150] width 352 height 28
click at [189, 189] on span "9152866" at bounding box center [189, 184] width 51 height 15
type input "9152866309"
click at [194, 372] on select "Select Stylist Aditya Ajar Akash [PERSON_NAME] Divya [PERSON_NAME] [PERSON_NAME…" at bounding box center [218, 376] width 109 height 23
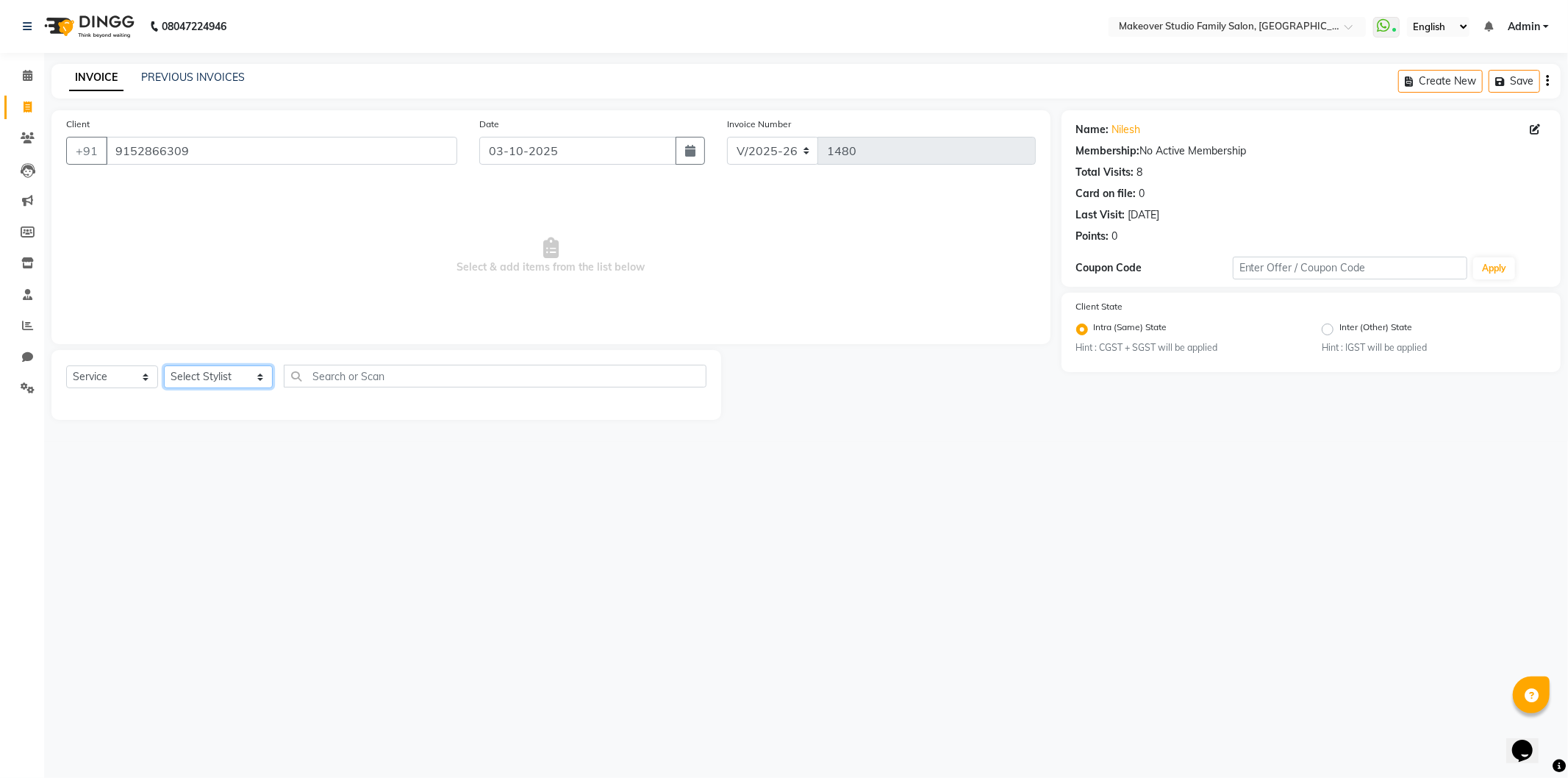
select select "93079"
click at [164, 366] on select "Select Stylist Aditya Ajar Akash [PERSON_NAME] Divya [PERSON_NAME] [PERSON_NAME…" at bounding box center [218, 376] width 109 height 23
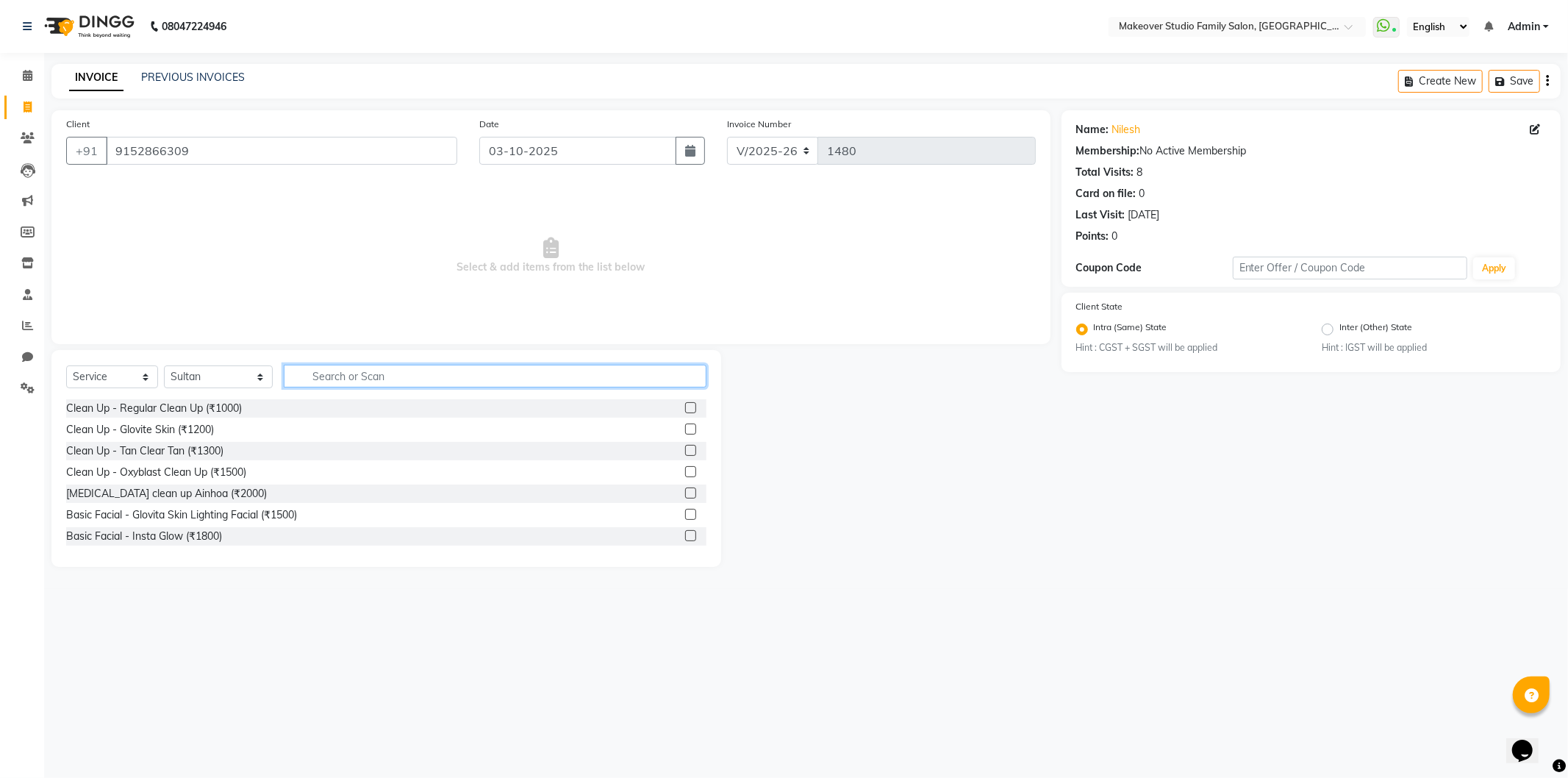
click at [331, 368] on input "text" at bounding box center [495, 375] width 422 height 23
type input "cut"
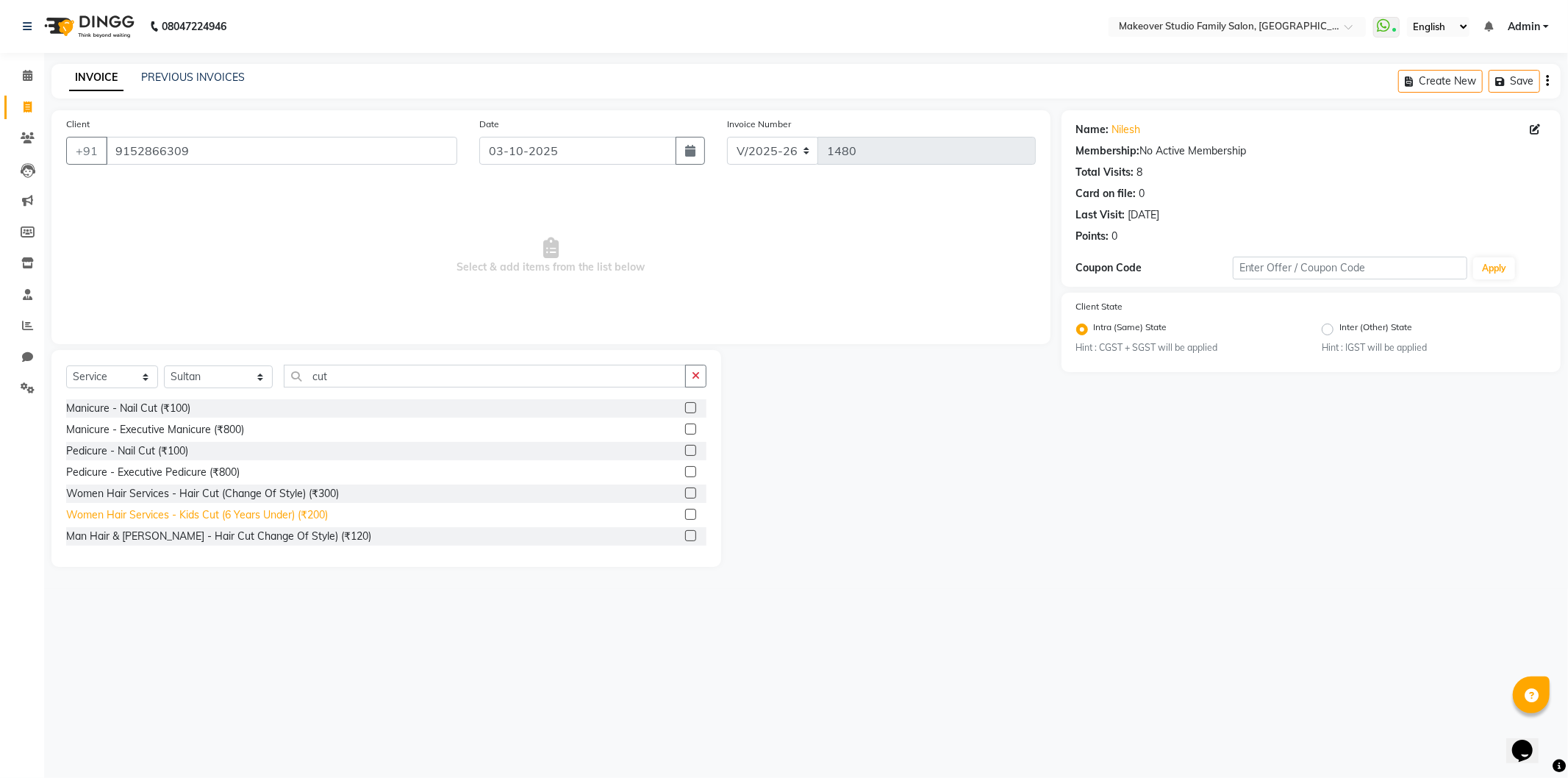
click at [276, 523] on div "Women Hair Services - Kids Cut (6 Years Under) (₹200)" at bounding box center [196, 515] width 261 height 16
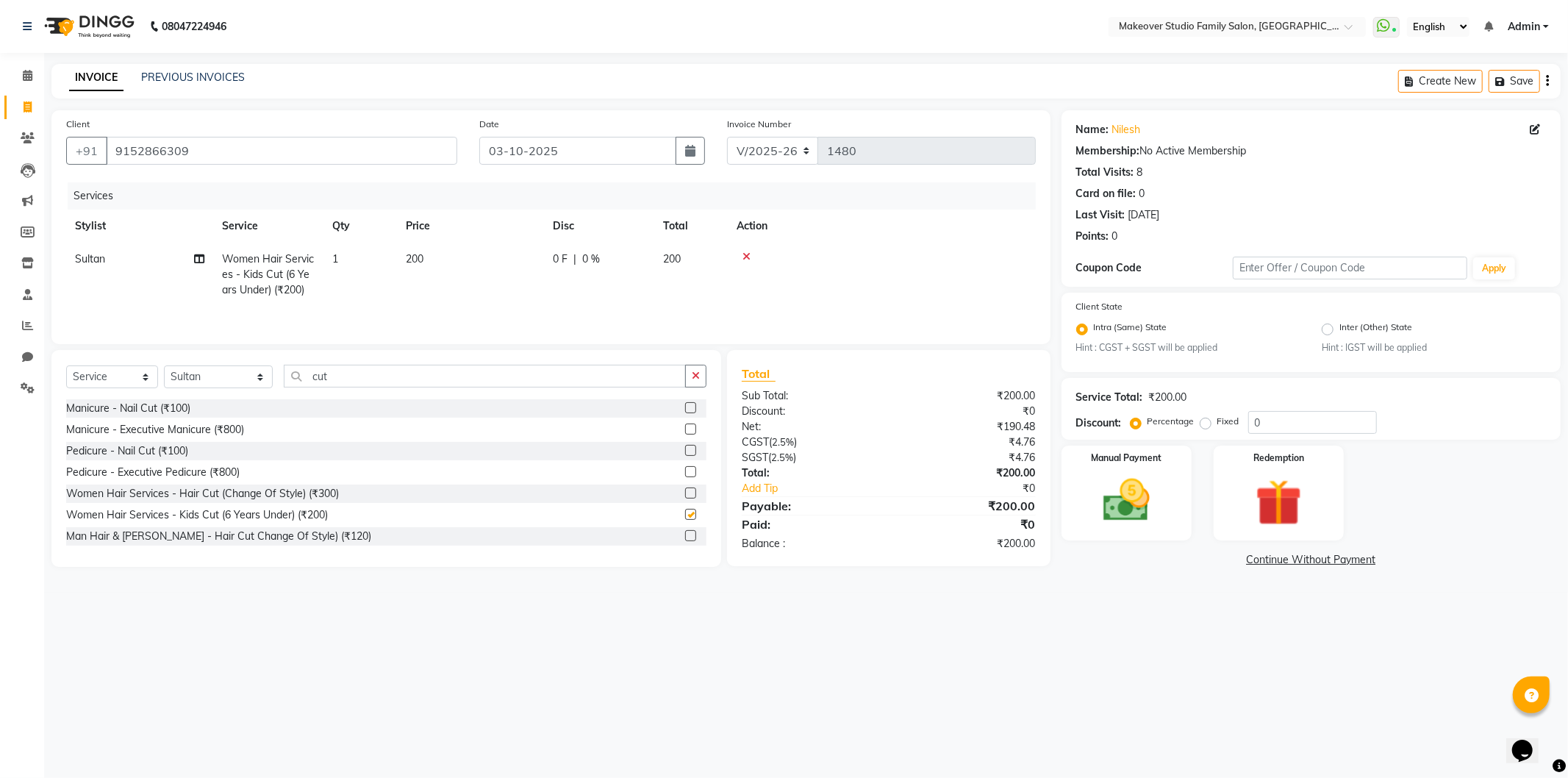
checkbox input "false"
click at [1167, 480] on div "Manual Payment" at bounding box center [1127, 493] width 136 height 98
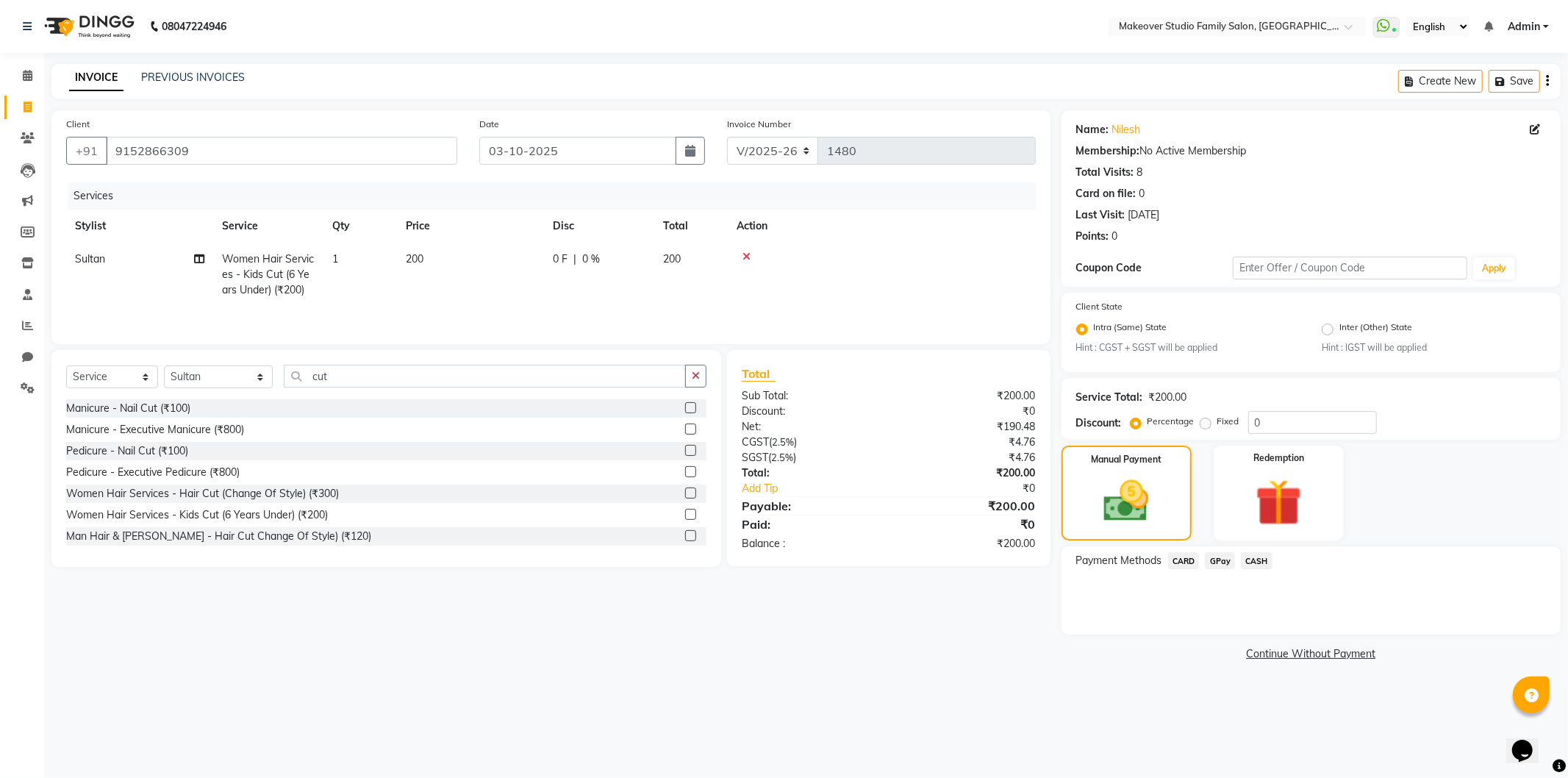
click at [1224, 559] on span "GPay" at bounding box center [1220, 560] width 30 height 17
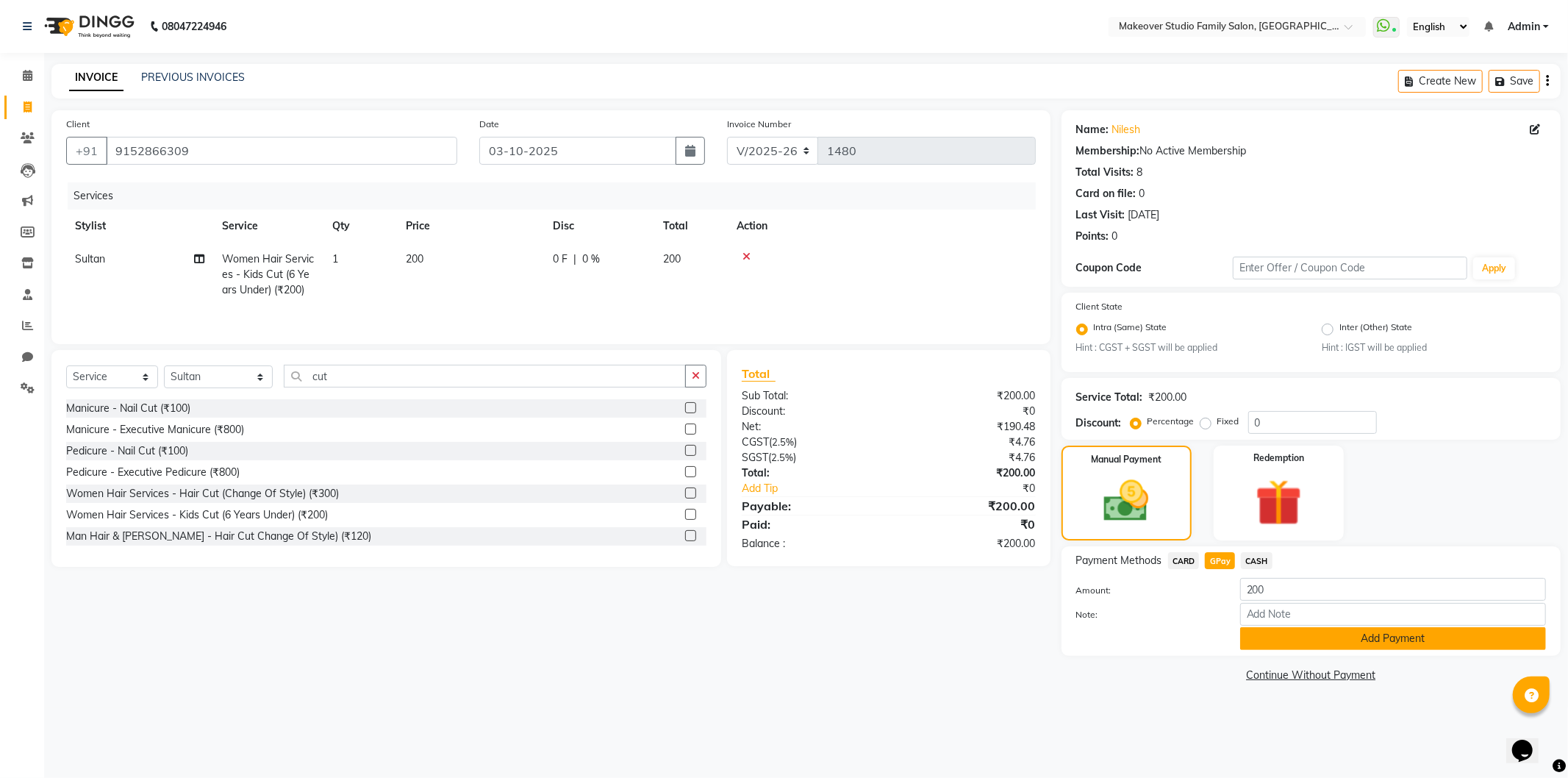
click at [1311, 644] on button "Add Payment" at bounding box center [1392, 638] width 306 height 23
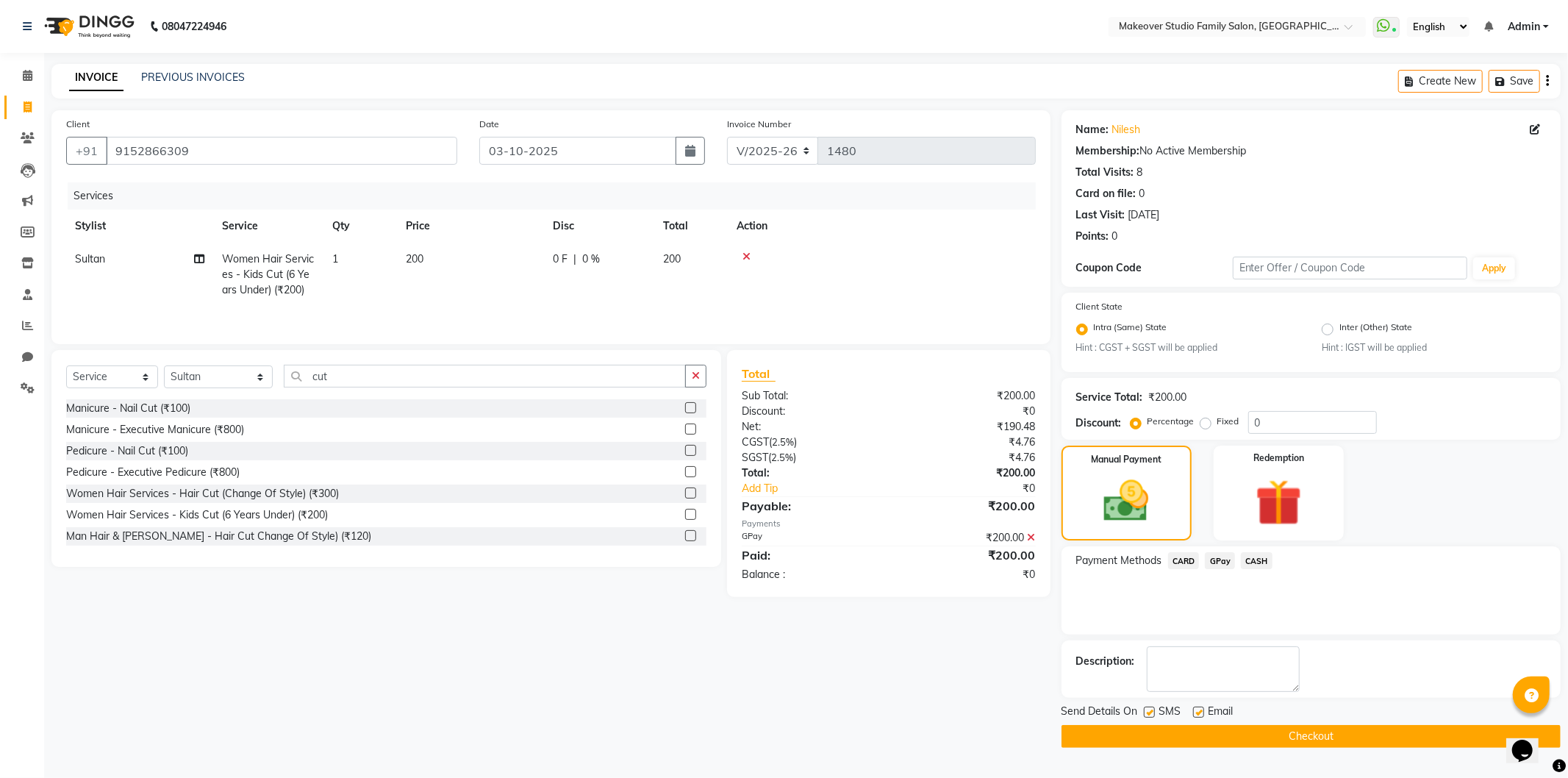
click at [1363, 728] on button "Checkout" at bounding box center [1312, 736] width 499 height 23
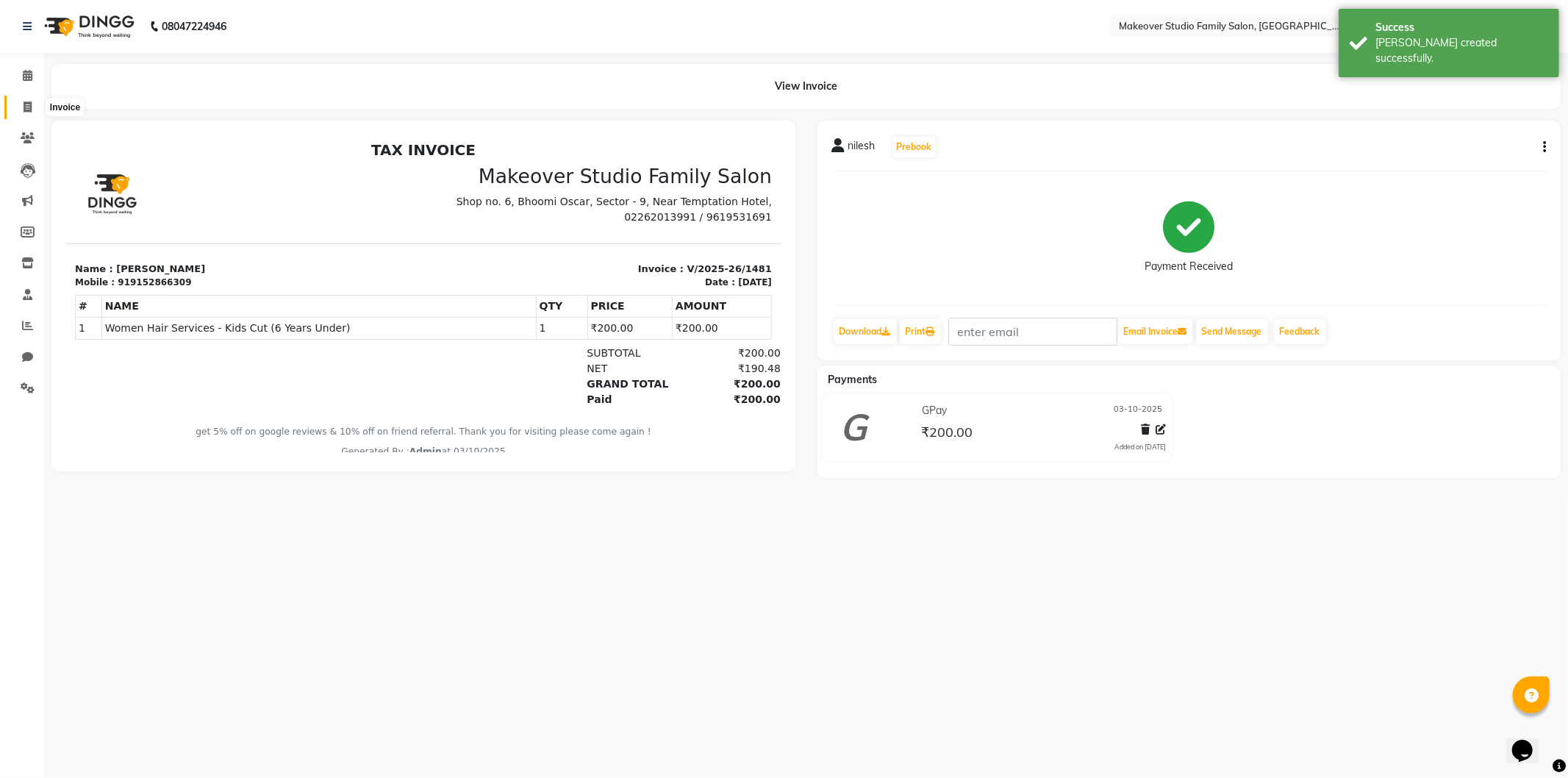
click at [32, 104] on span at bounding box center [28, 107] width 26 height 17
select select "6089"
select select "service"
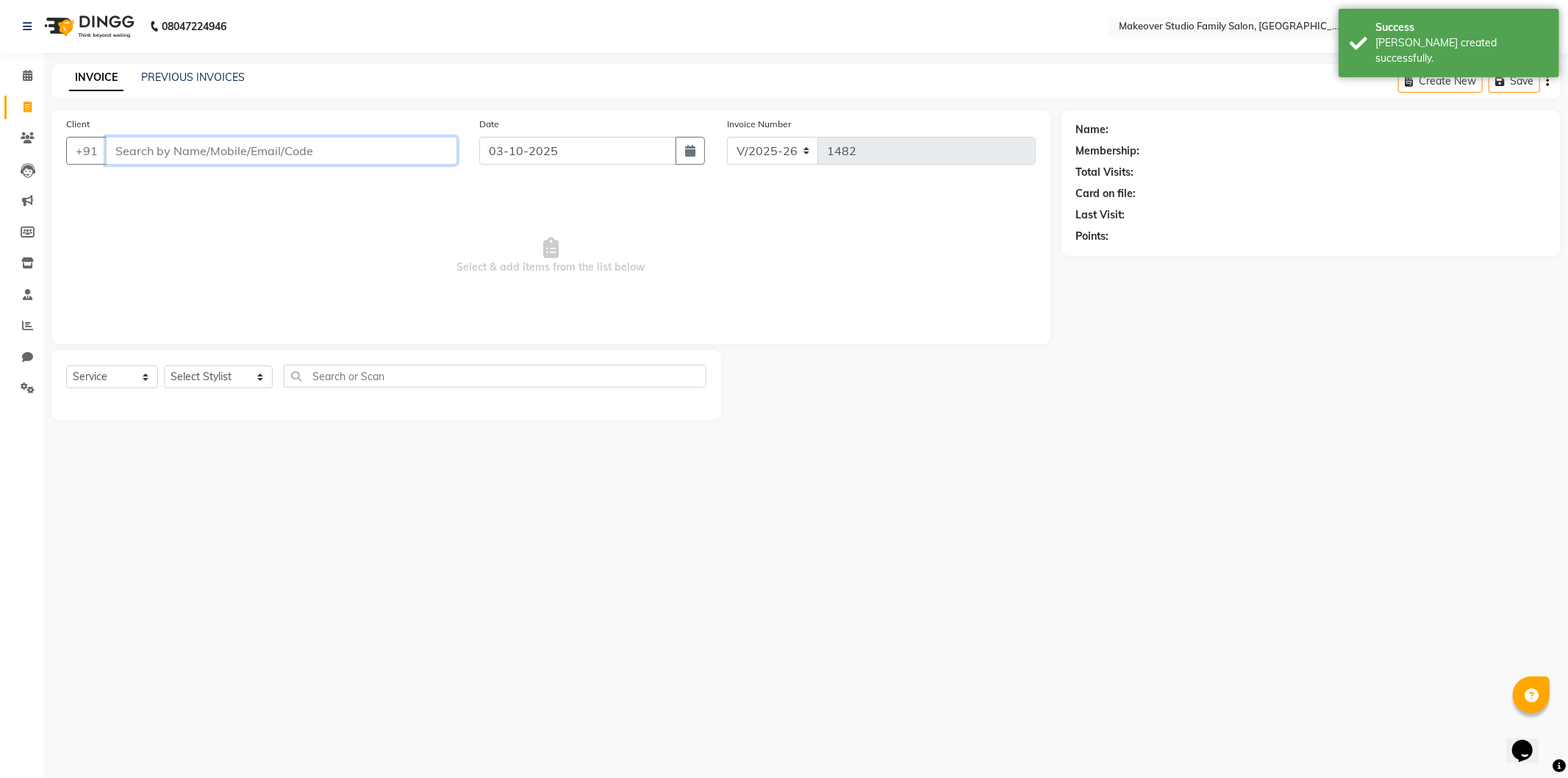
click at [229, 145] on input "Client" at bounding box center [282, 150] width 352 height 28
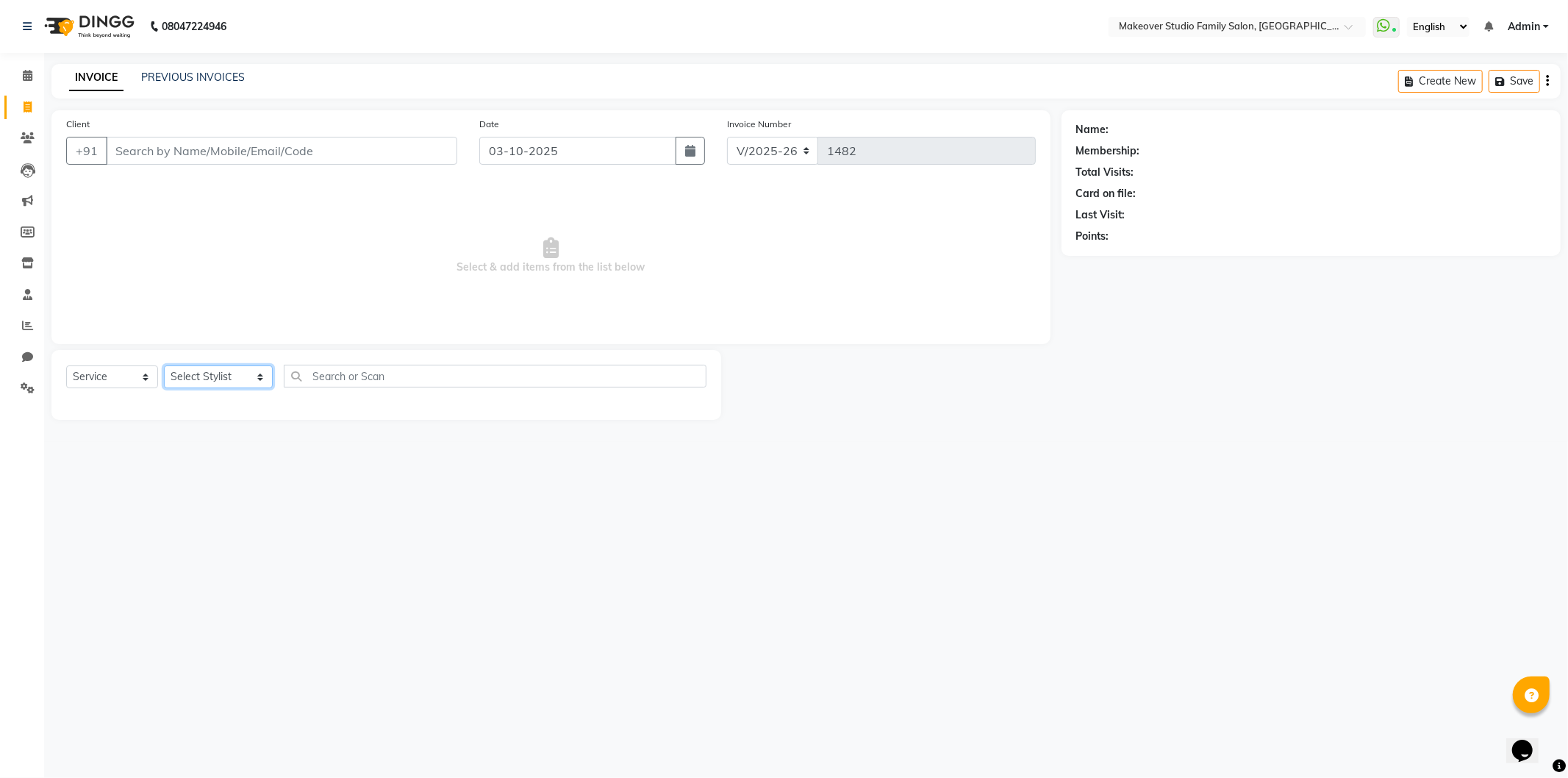
click at [195, 369] on select "Select Stylist Aditya Ajar Akash [PERSON_NAME] Divya [PERSON_NAME] [PERSON_NAME…" at bounding box center [218, 376] width 109 height 23
select select "91460"
click at [164, 366] on select "Select Stylist Aditya Ajar Akash [PERSON_NAME] Divya [PERSON_NAME] [PERSON_NAME…" at bounding box center [218, 376] width 109 height 23
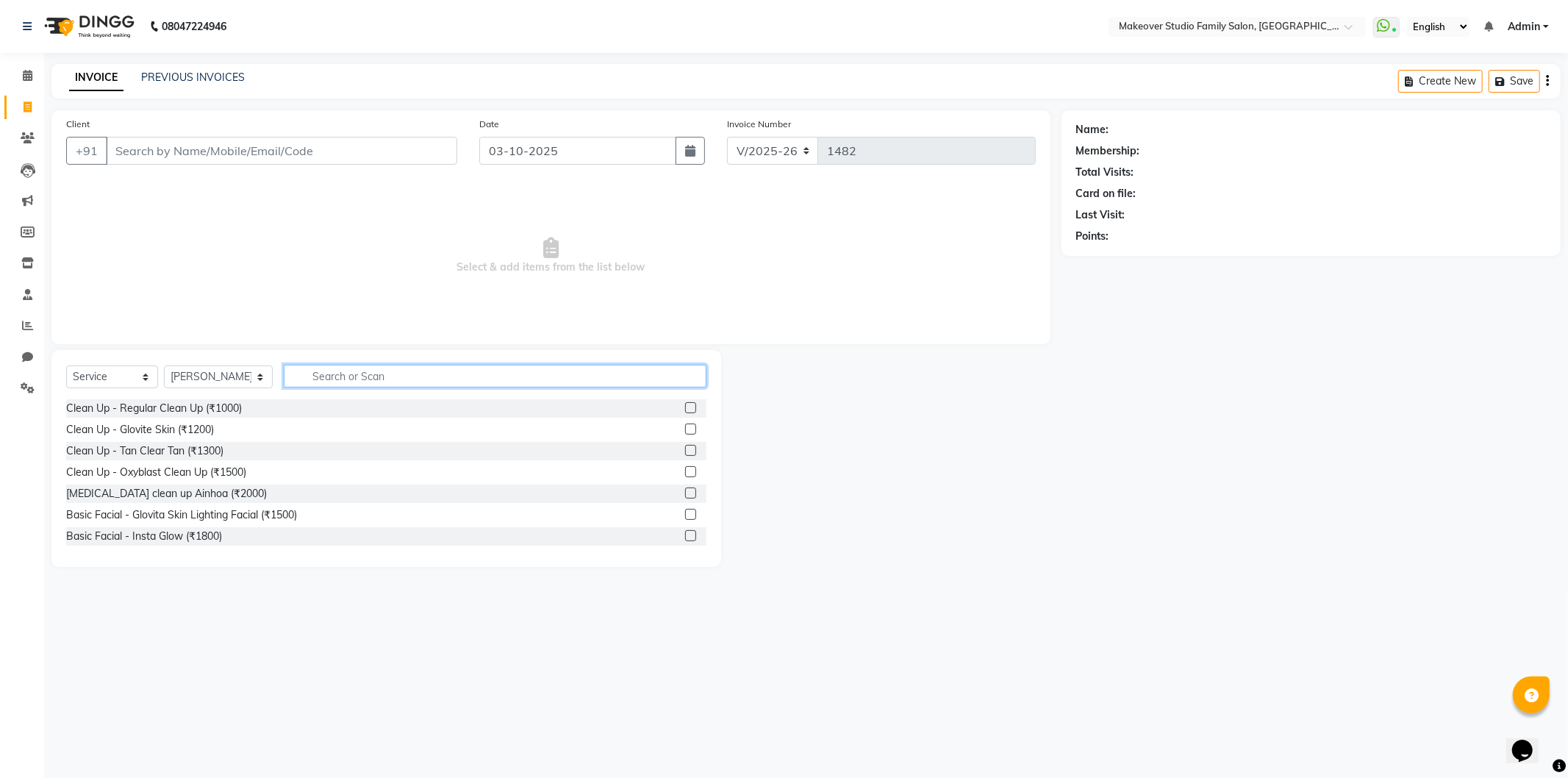
click at [329, 377] on input "text" at bounding box center [495, 375] width 422 height 23
type input "arm"
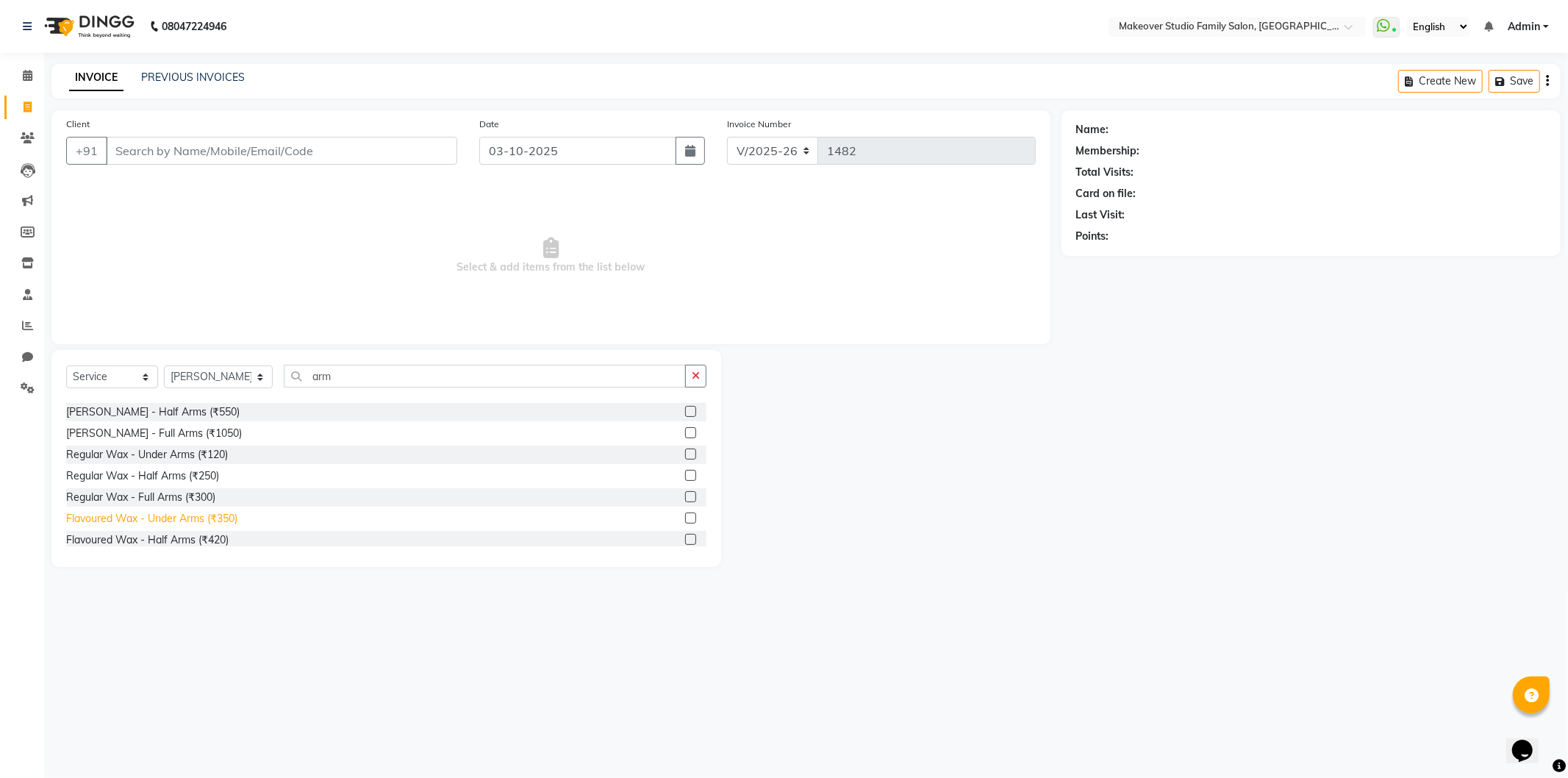
click at [194, 526] on div "Flavoured Wax - Under Arms (₹350)" at bounding box center [151, 519] width 171 height 16
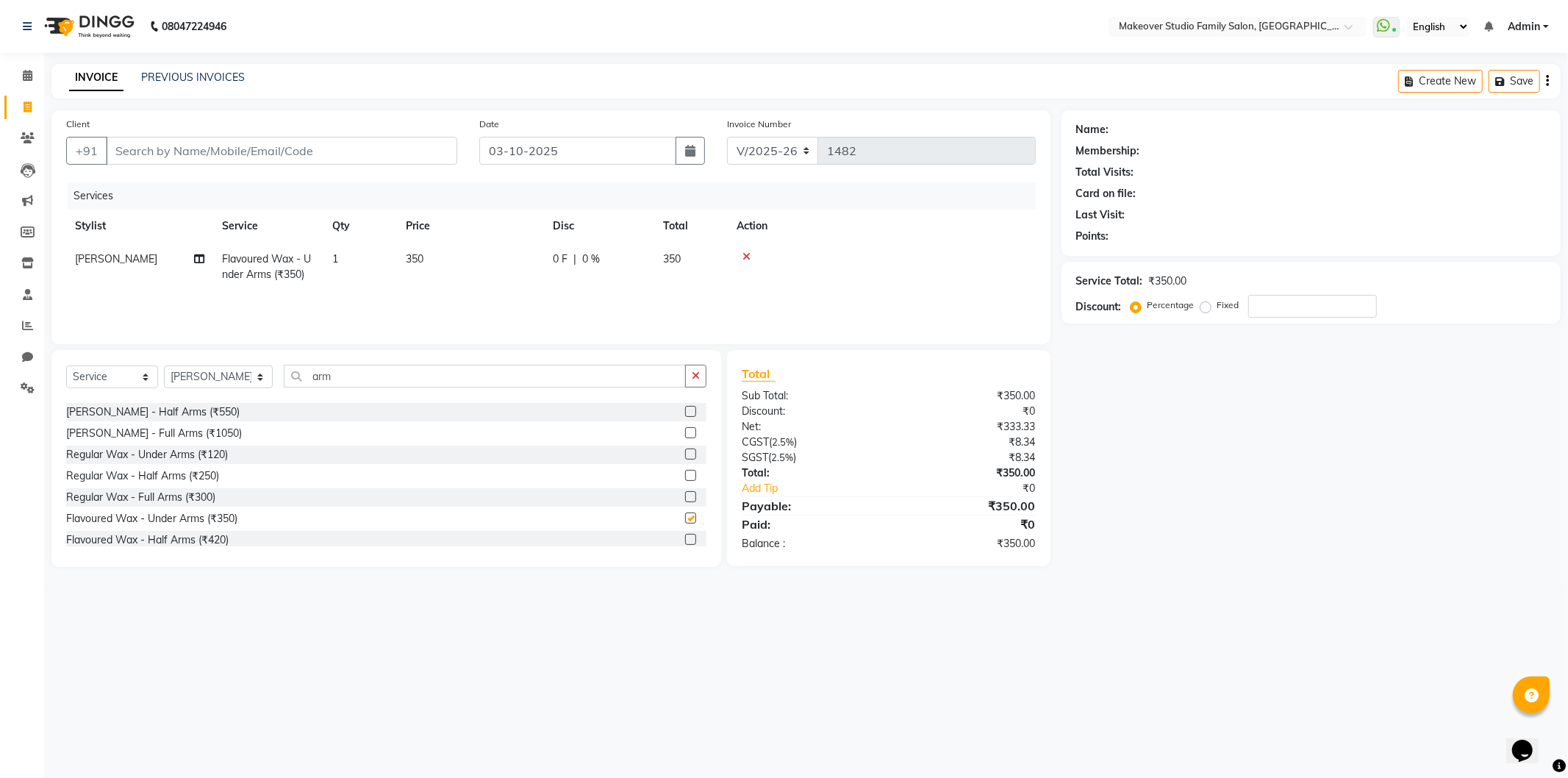
checkbox input "false"
drag, startPoint x: 195, startPoint y: 472, endPoint x: 192, endPoint y: 480, distance: 8.5
click at [194, 472] on div "Flavoured Wax - Full Arms (₹550)" at bounding box center [145, 471] width 159 height 16
checkbox input "false"
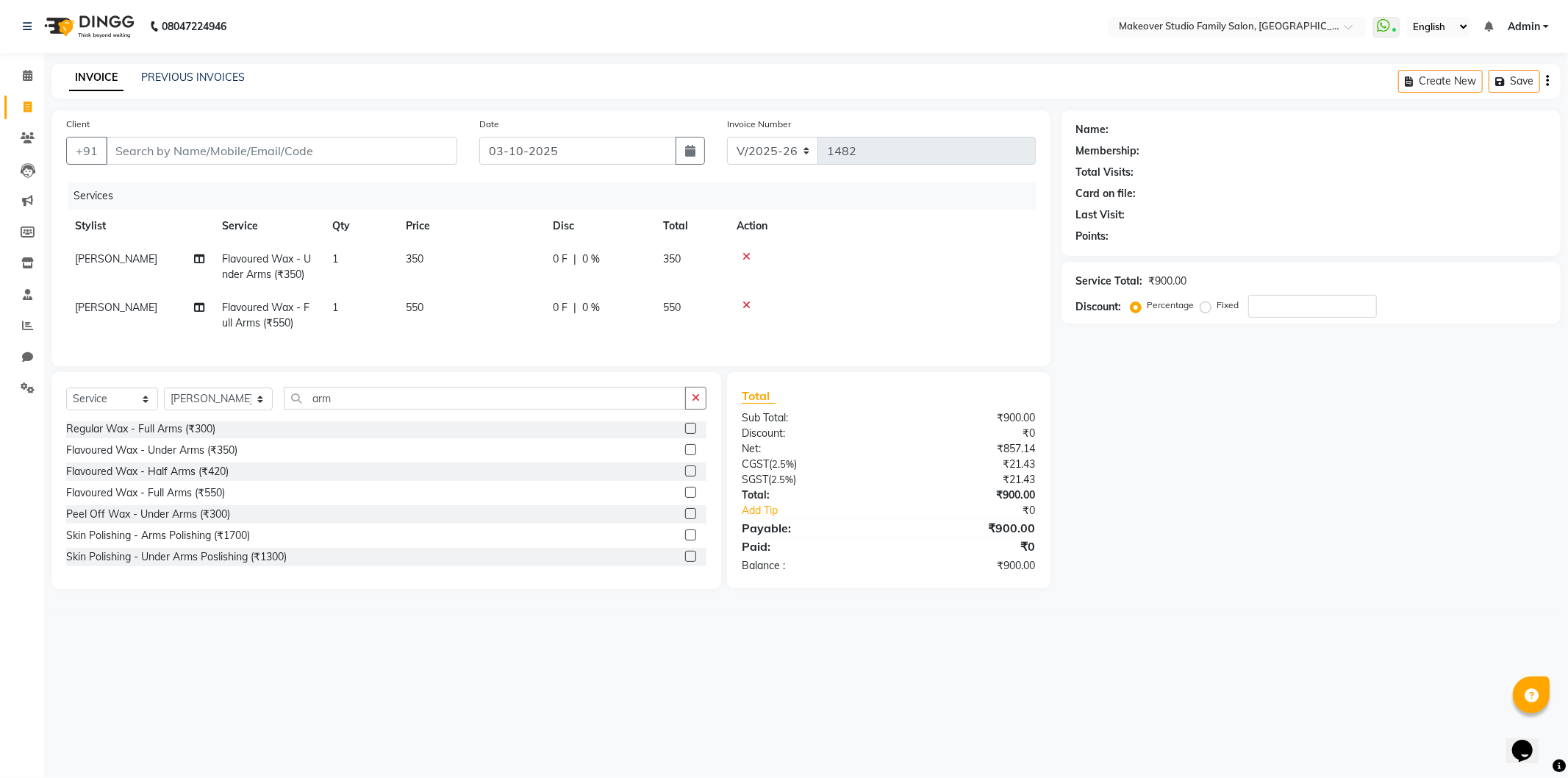
click at [1308, 408] on div "Name: Membership: Total Visits: Card on file: Last Visit: Points: Service Total…" at bounding box center [1316, 349] width 510 height 478
click at [317, 151] on input "Client" at bounding box center [282, 150] width 352 height 28
type input "9"
type input "0"
type input "9369441242"
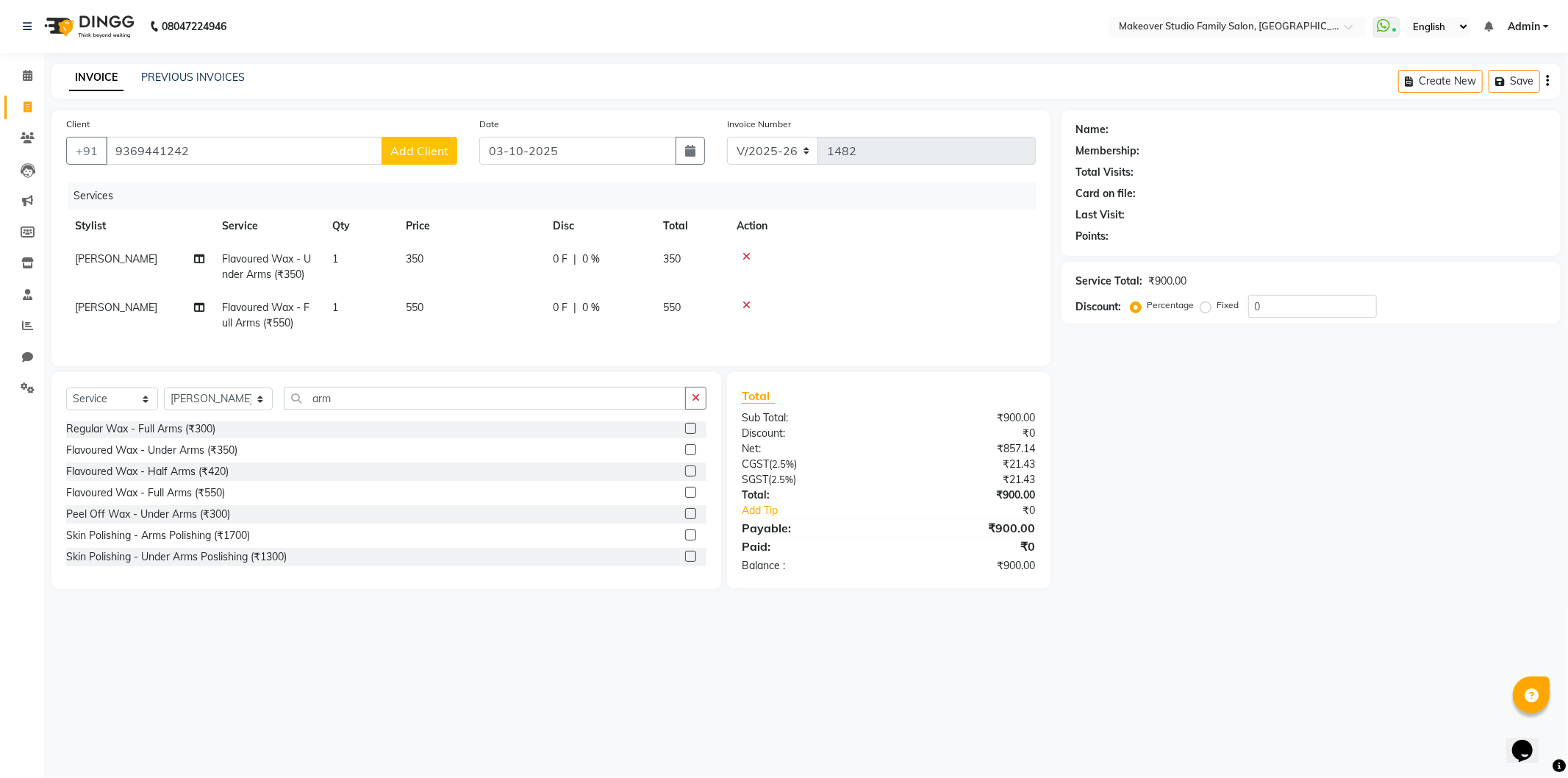
click at [424, 150] on span "Add Client" at bounding box center [419, 150] width 58 height 15
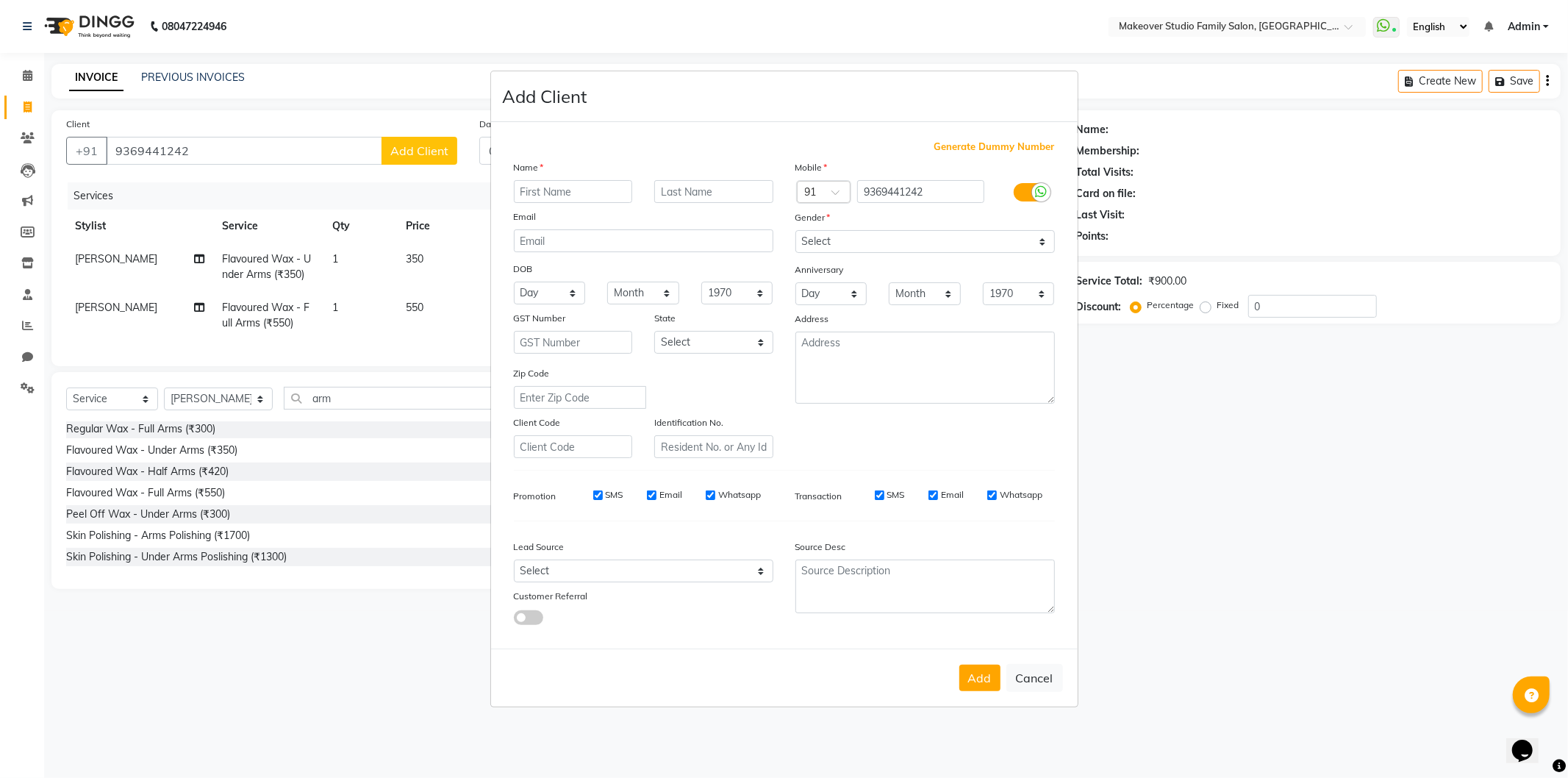
click at [599, 189] on input "text" at bounding box center [573, 191] width 119 height 23
click at [1028, 679] on button "Cancel" at bounding box center [1035, 678] width 57 height 28
select select
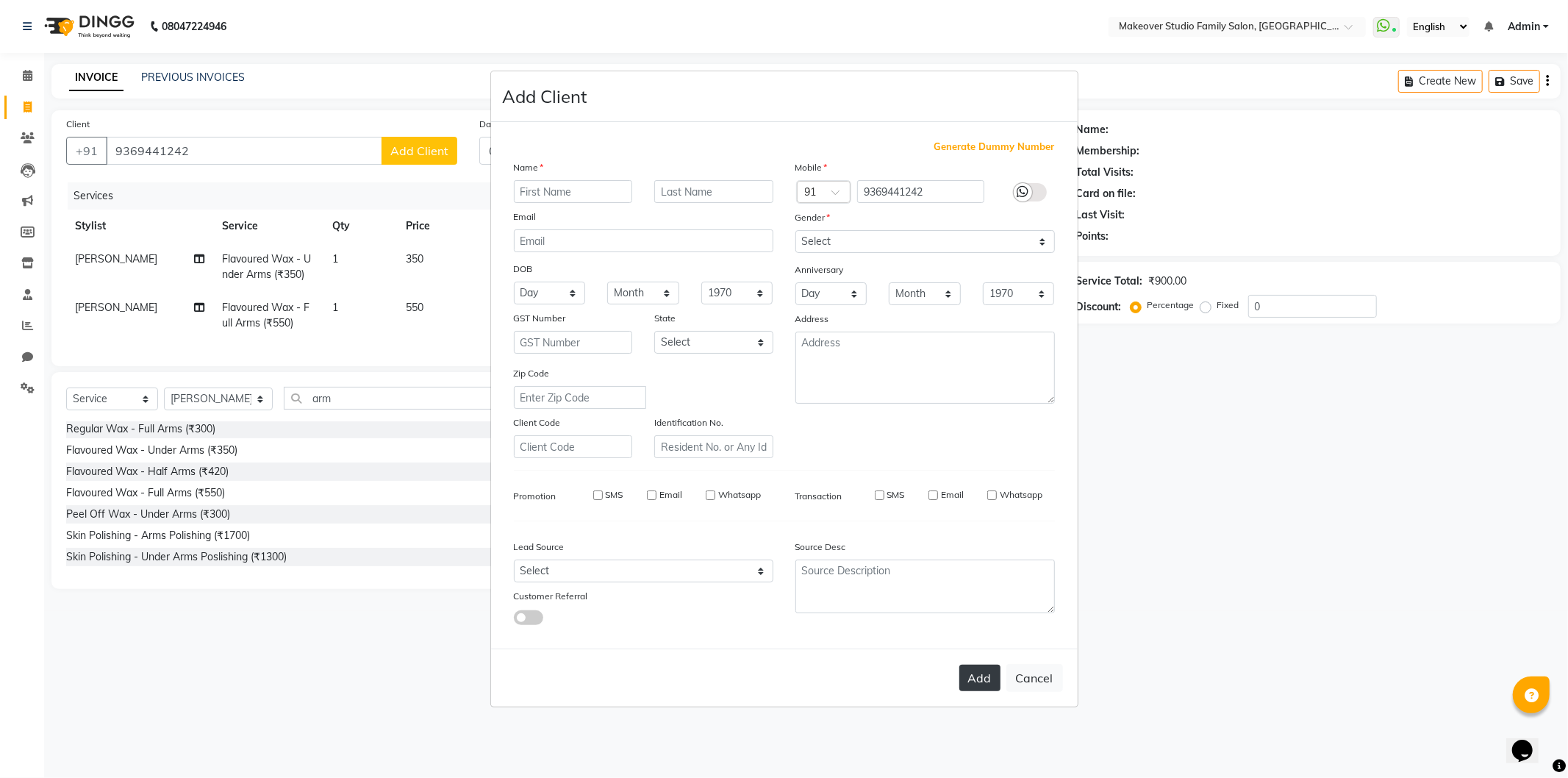
select select
checkbox input "false"
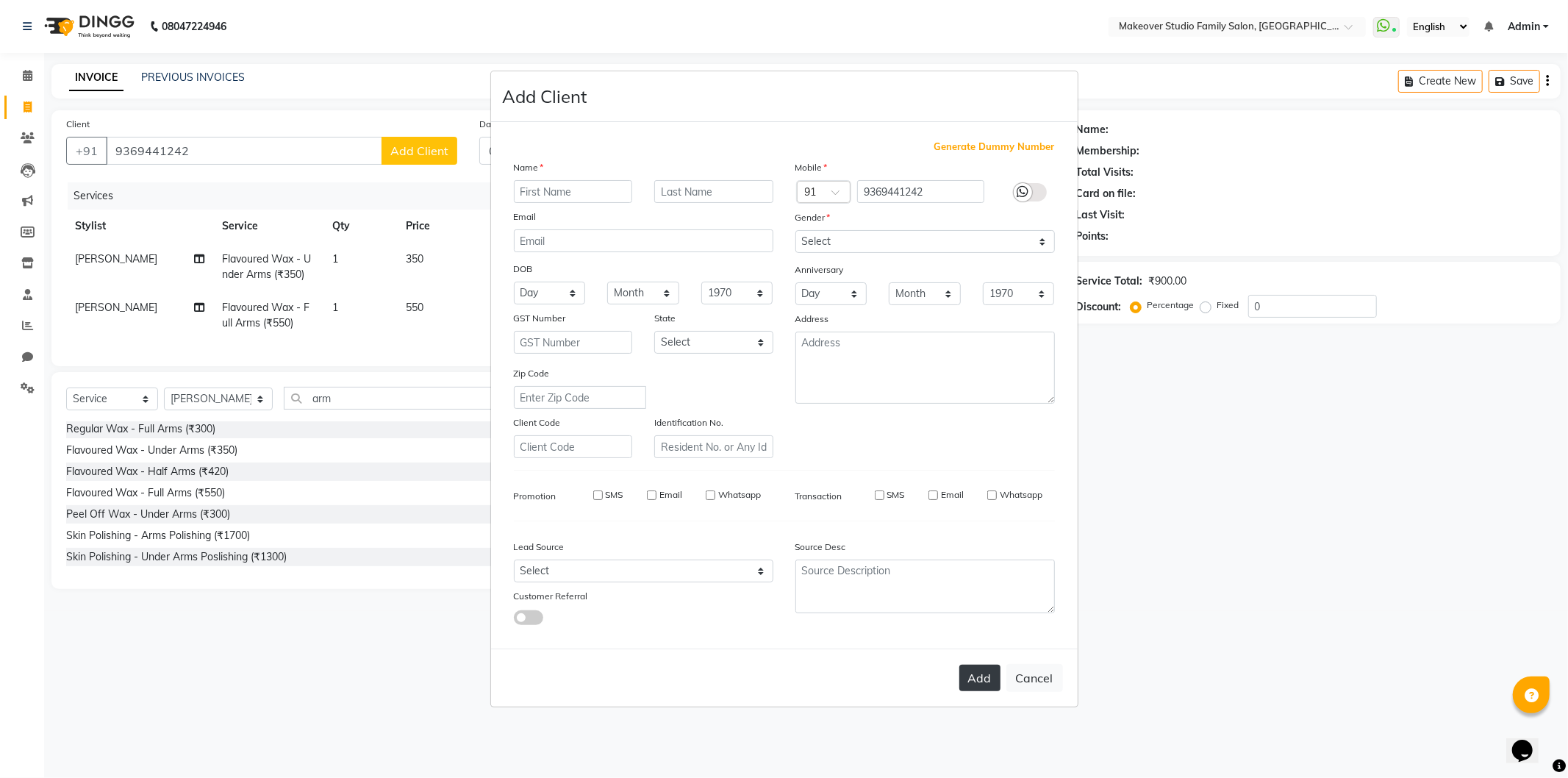
checkbox input "false"
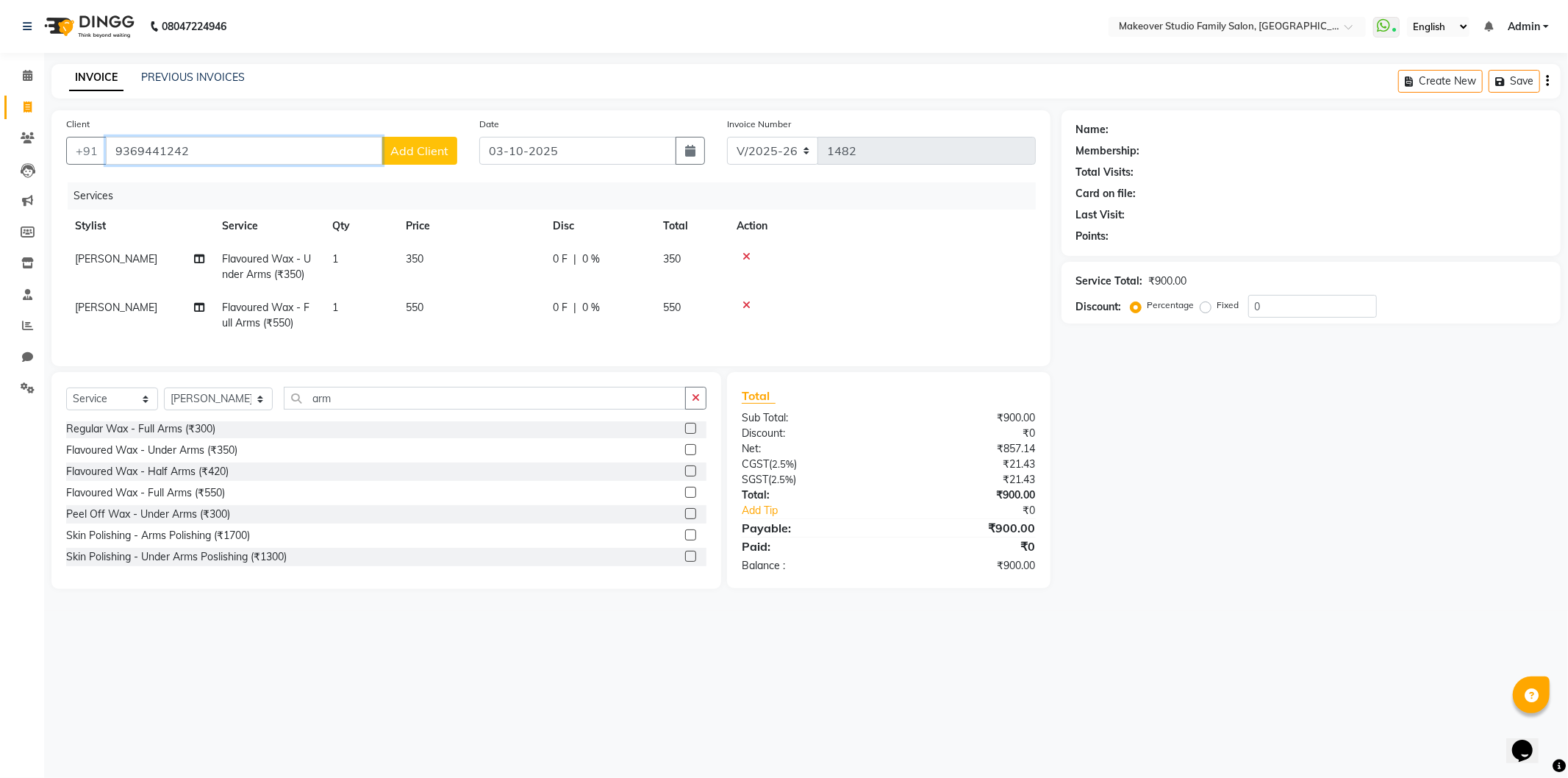
click at [123, 144] on input "9369441242" at bounding box center [244, 150] width 276 height 28
type input "8369441242"
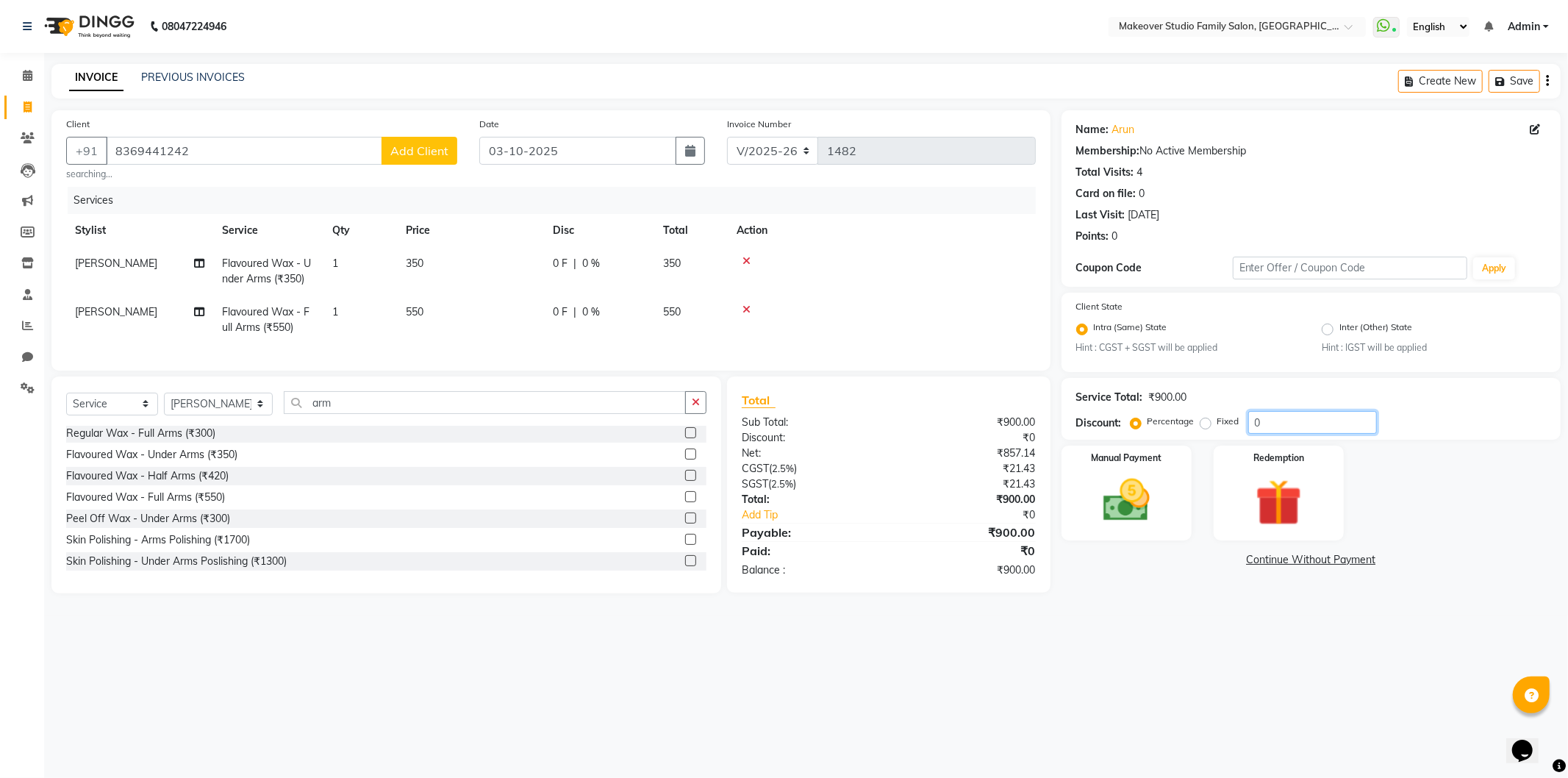
drag, startPoint x: 1284, startPoint y: 425, endPoint x: 1185, endPoint y: 425, distance: 99.0
click at [1185, 425] on div "Percentage Fixed 0" at bounding box center [1256, 421] width 244 height 23
type input "25"
click at [1120, 686] on div "08047224946 Select Location × Makeover Studio Family Salon, Ghansoli WhatsApp S…" at bounding box center [784, 389] width 1568 height 778
click at [1155, 503] on img at bounding box center [1127, 500] width 79 height 56
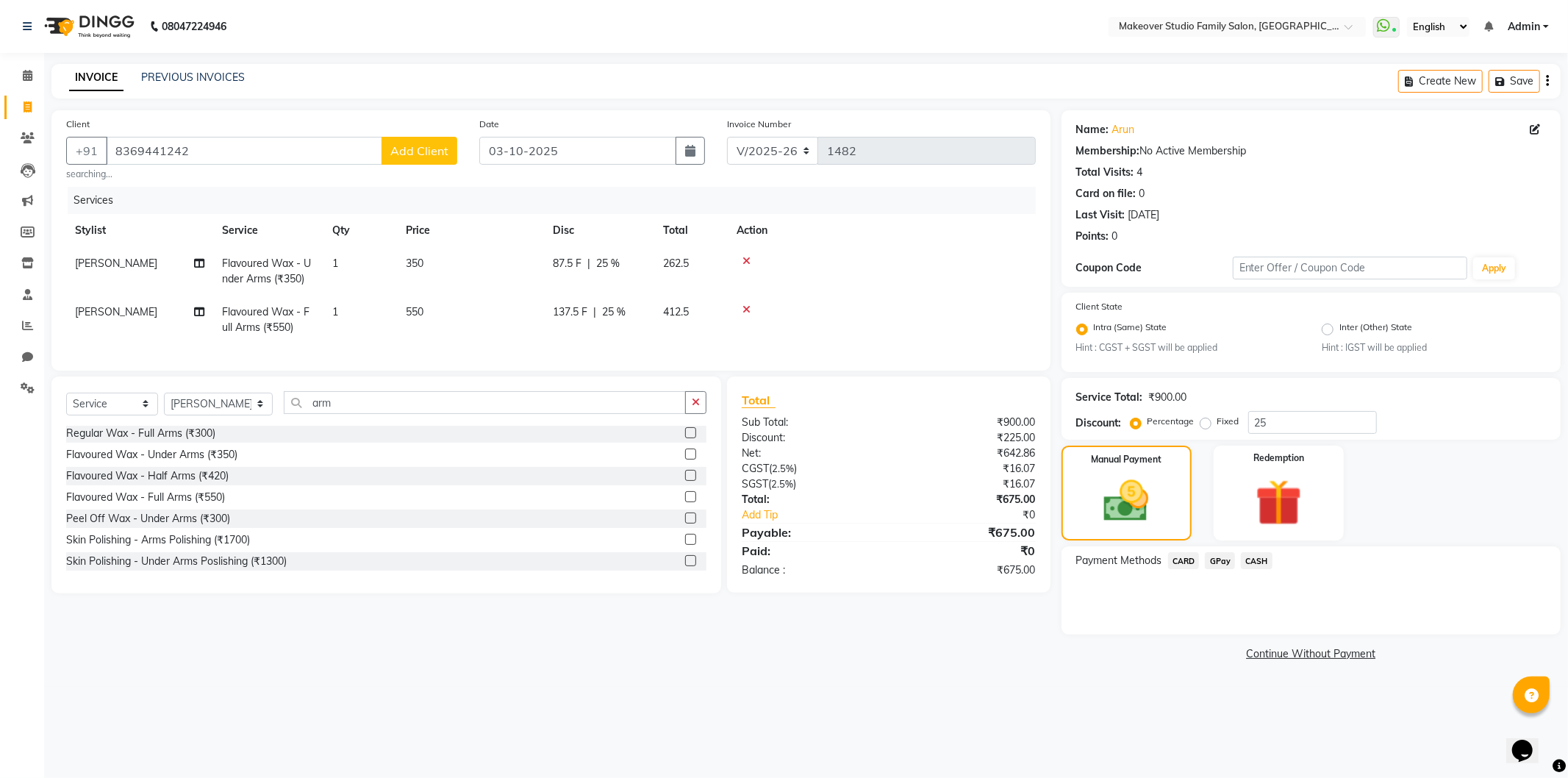
click at [1230, 561] on span "GPay" at bounding box center [1220, 560] width 30 height 17
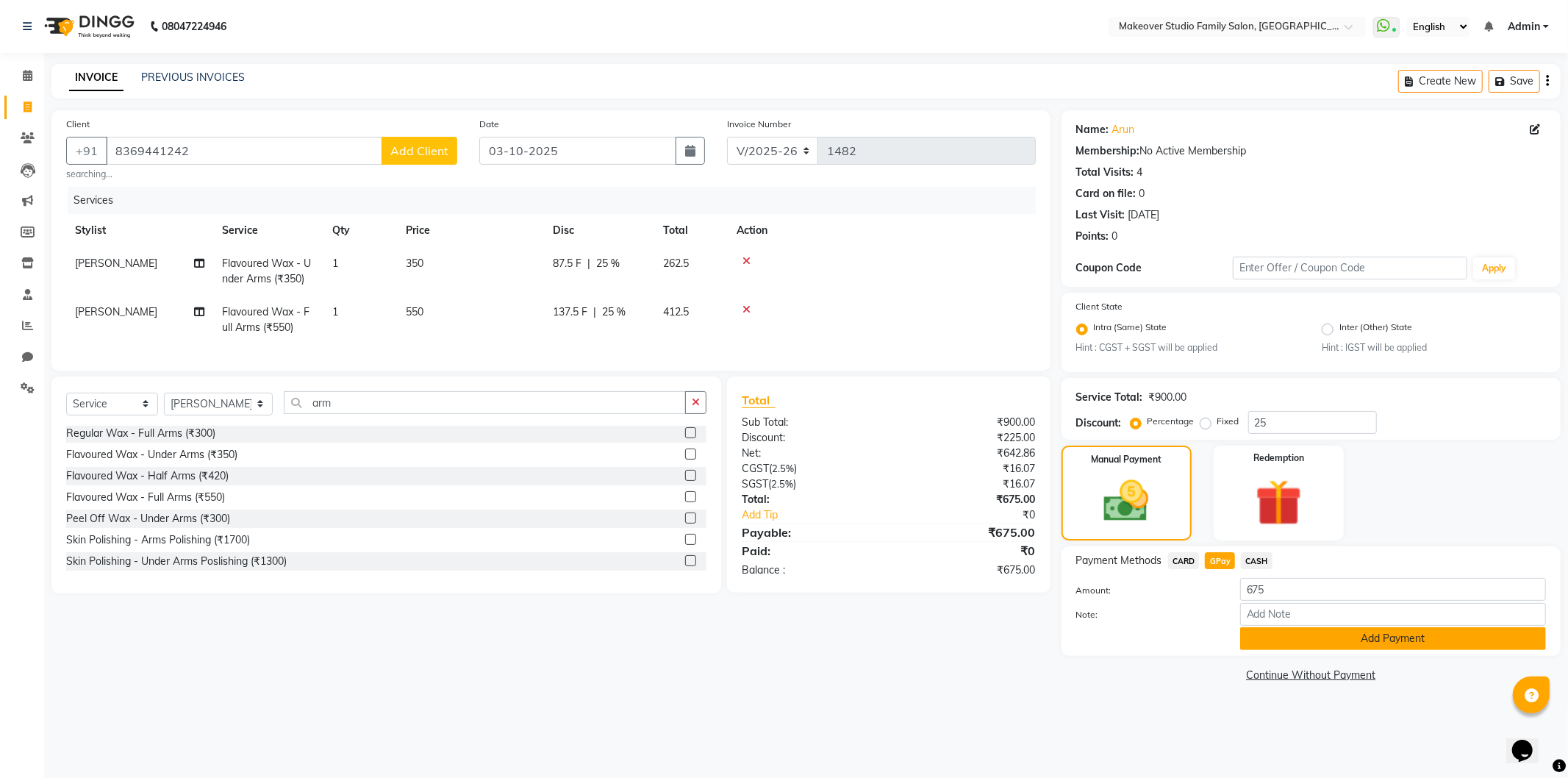
click at [1285, 649] on button "Add Payment" at bounding box center [1392, 638] width 306 height 23
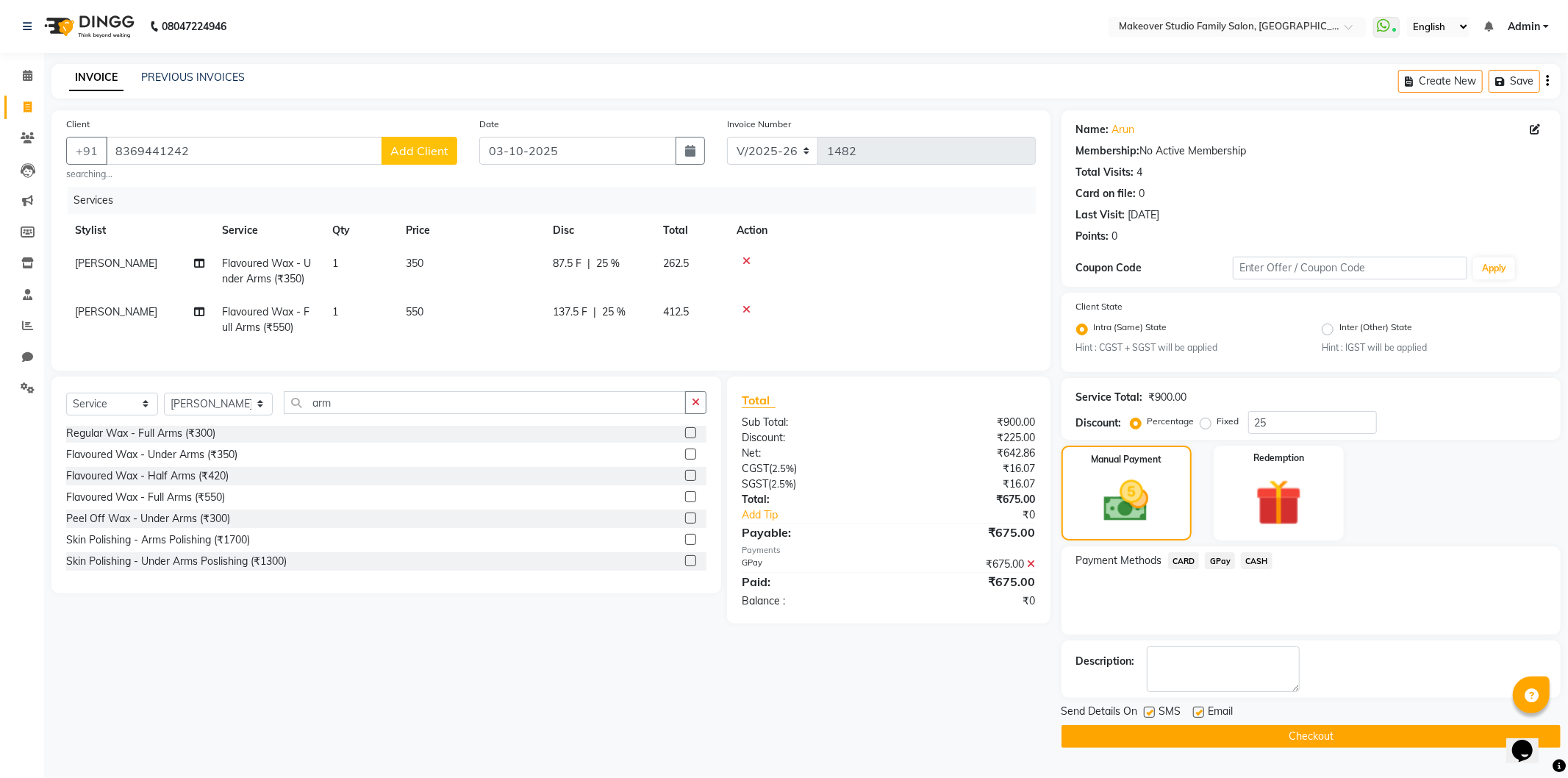
click at [1299, 732] on button "Checkout" at bounding box center [1312, 736] width 499 height 23
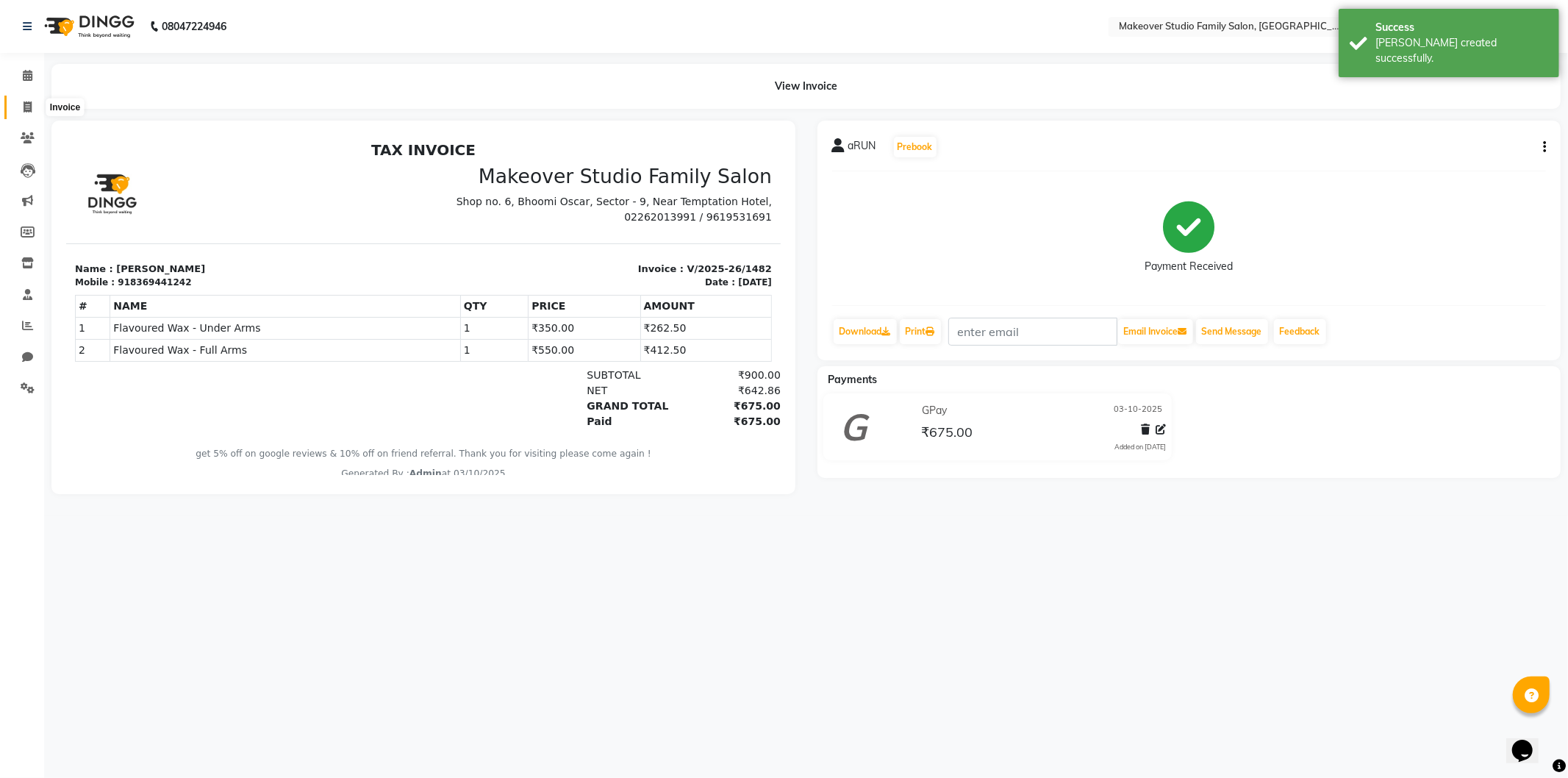
click at [28, 110] on icon at bounding box center [28, 106] width 8 height 11
select select "service"
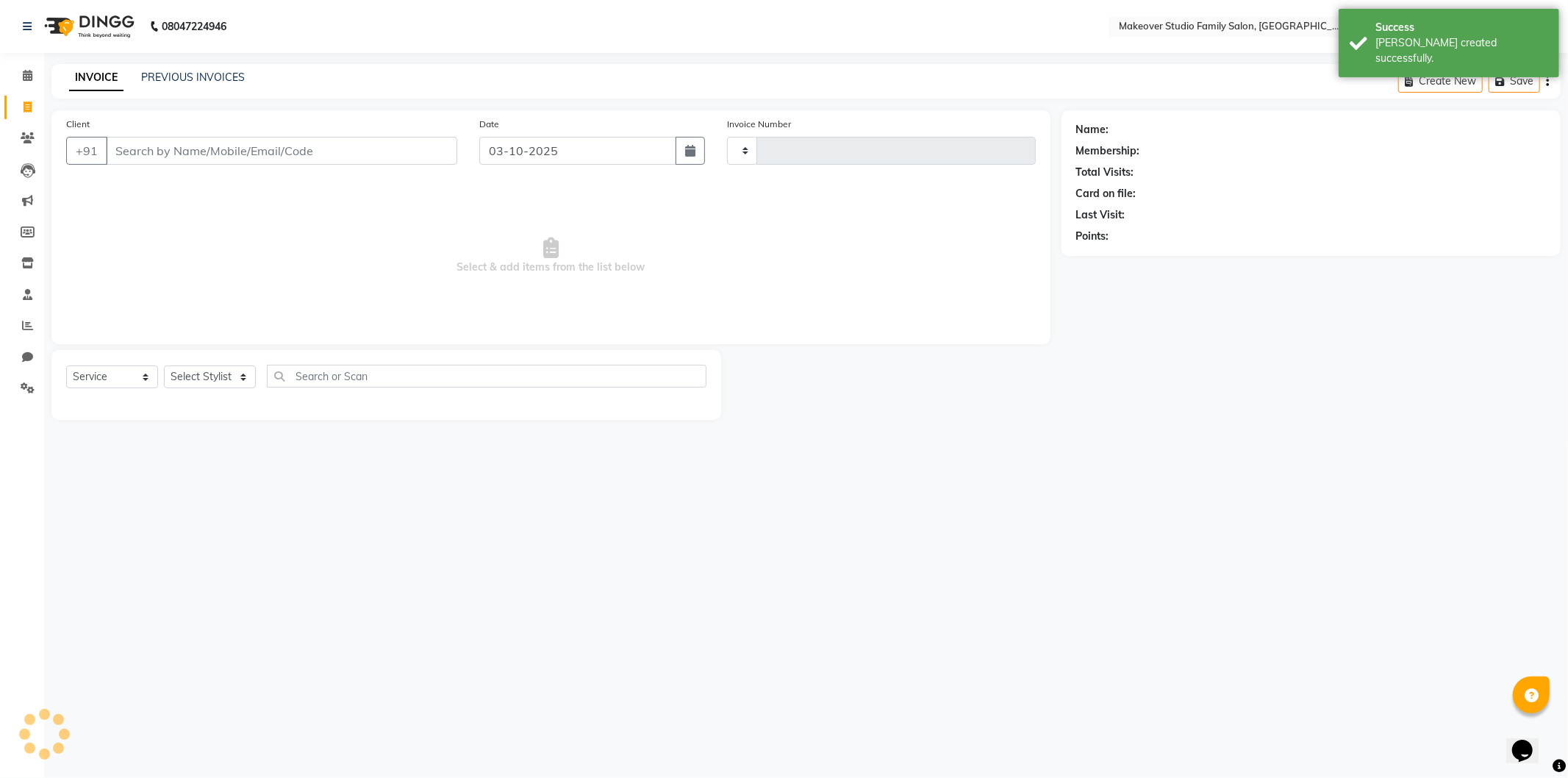
type input "1483"
select select "6089"
